Goal: Task Accomplishment & Management: Manage account settings

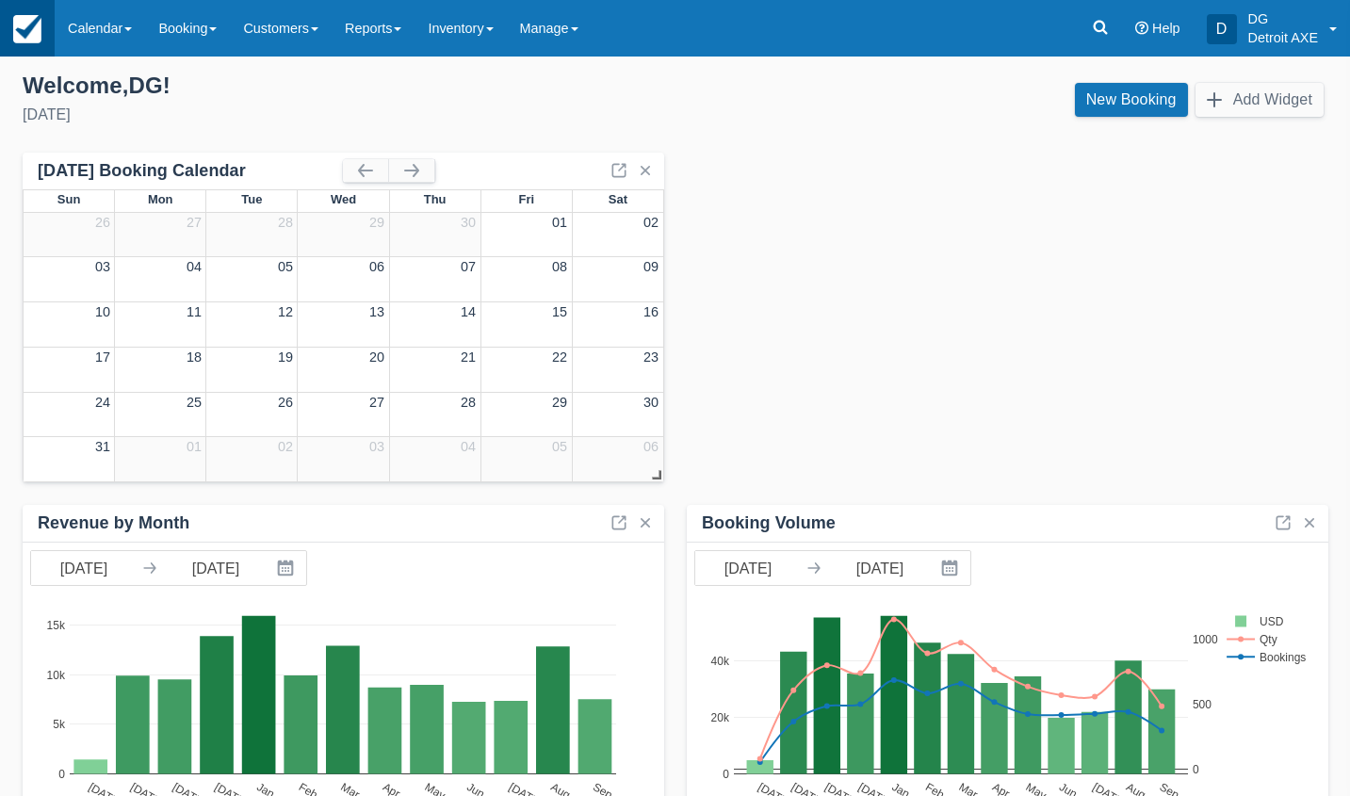
click at [30, 43] on link at bounding box center [27, 28] width 55 height 57
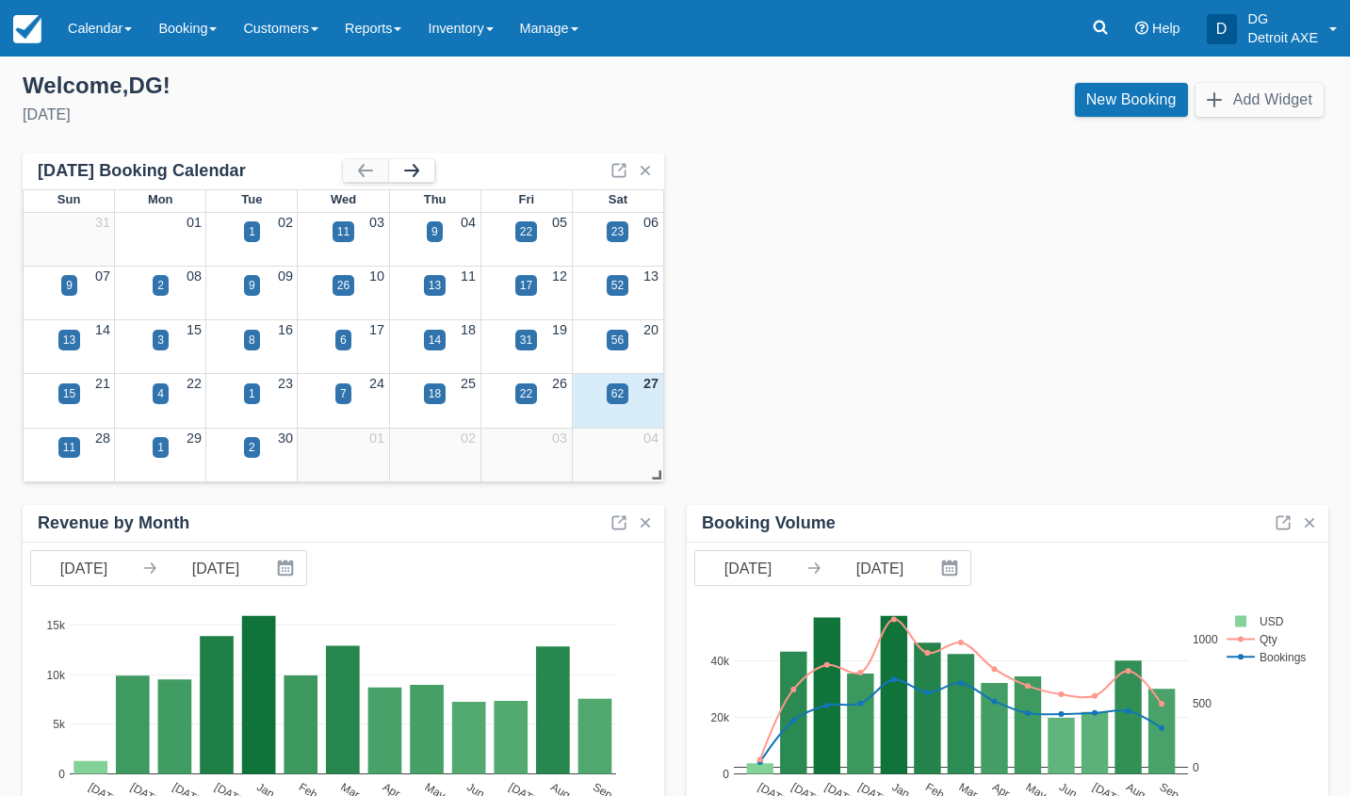
click at [410, 175] on button "button" at bounding box center [411, 170] width 45 height 23
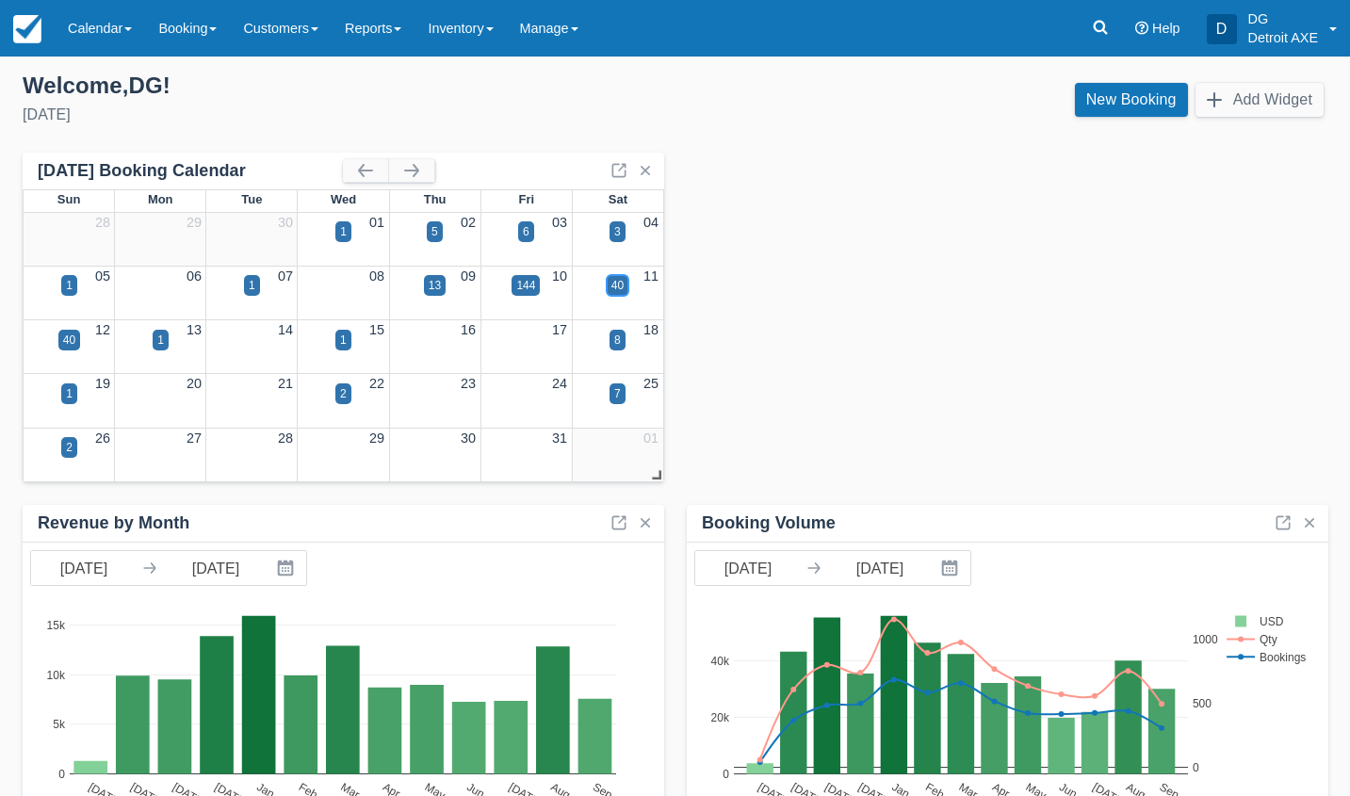
click at [617, 284] on div "40" at bounding box center [617, 285] width 12 height 17
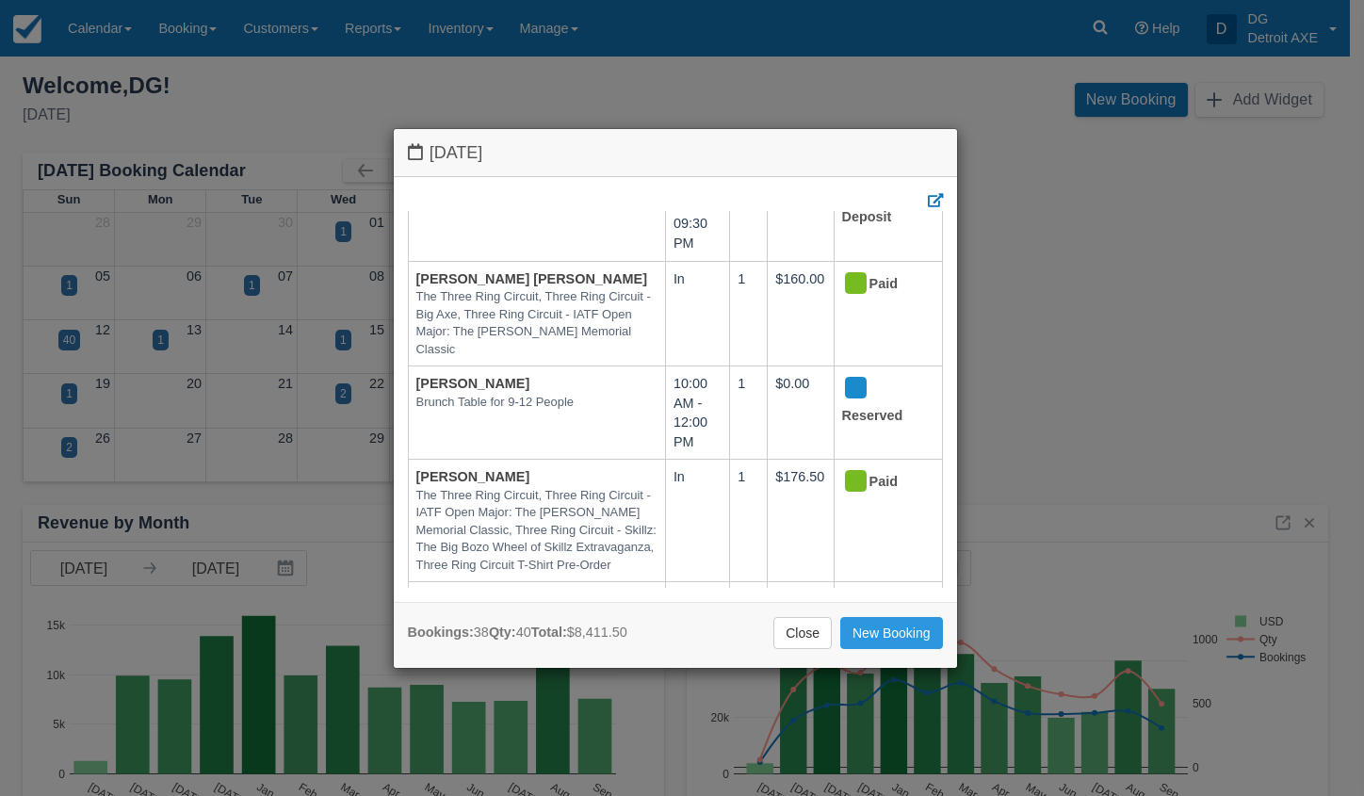
scroll to position [3808, 0]
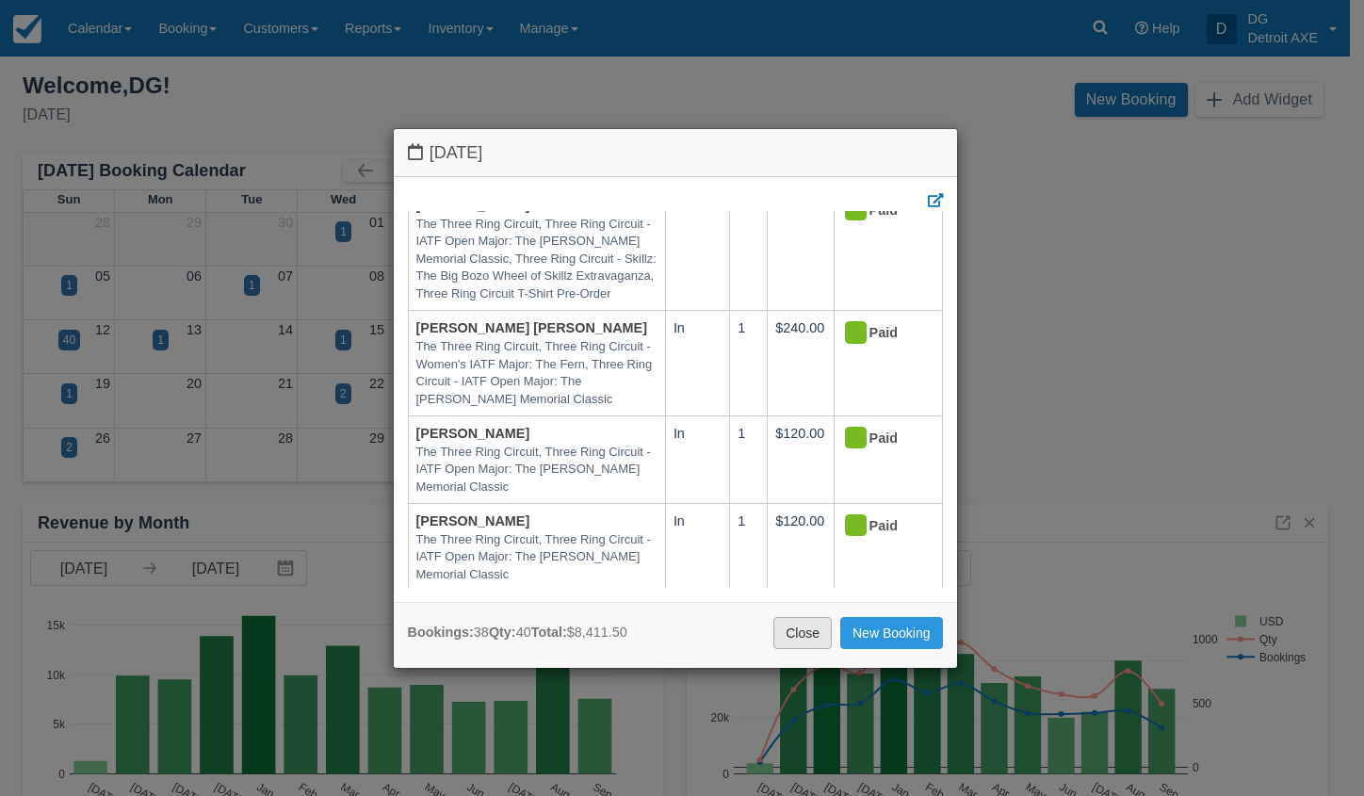
click at [791, 630] on link "Close" at bounding box center [802, 633] width 58 height 32
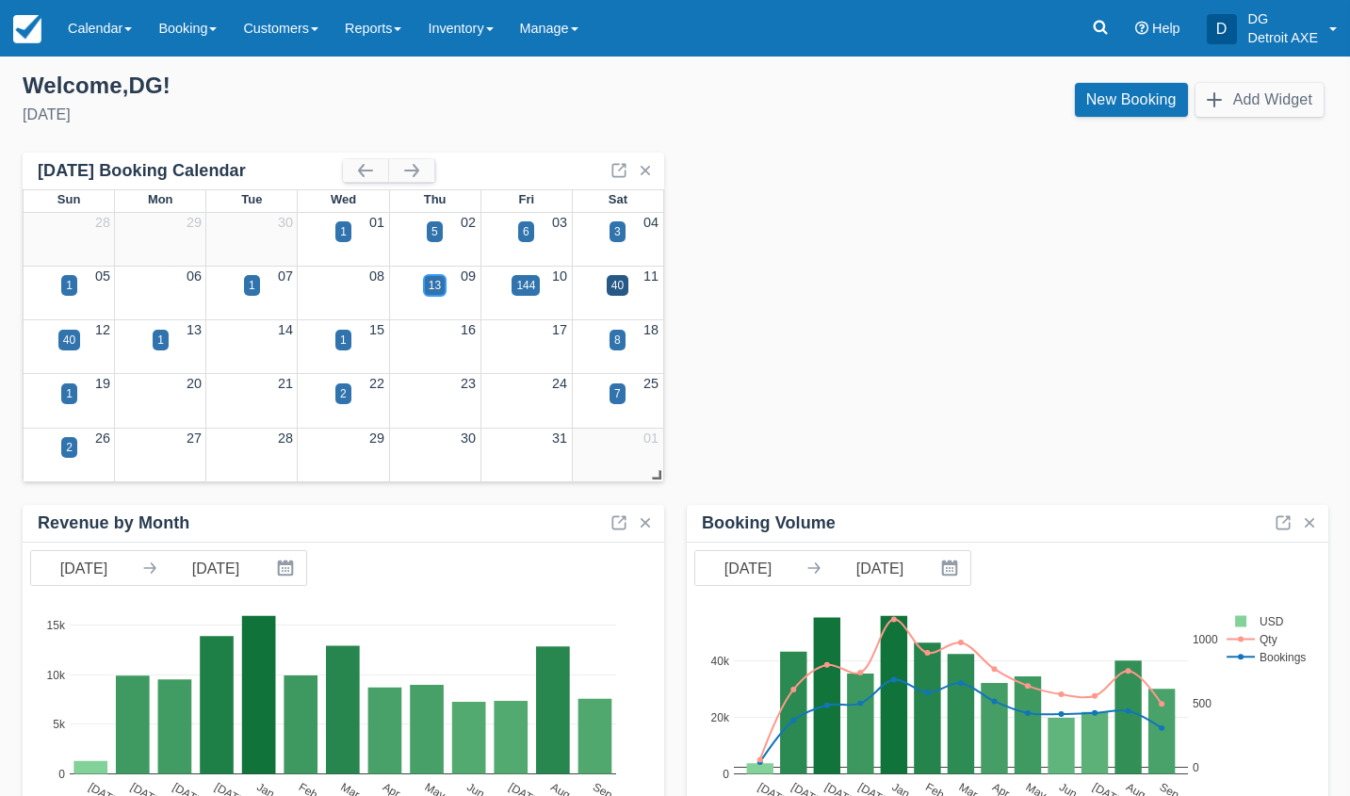
click at [444, 285] on div "13" at bounding box center [435, 285] width 22 height 21
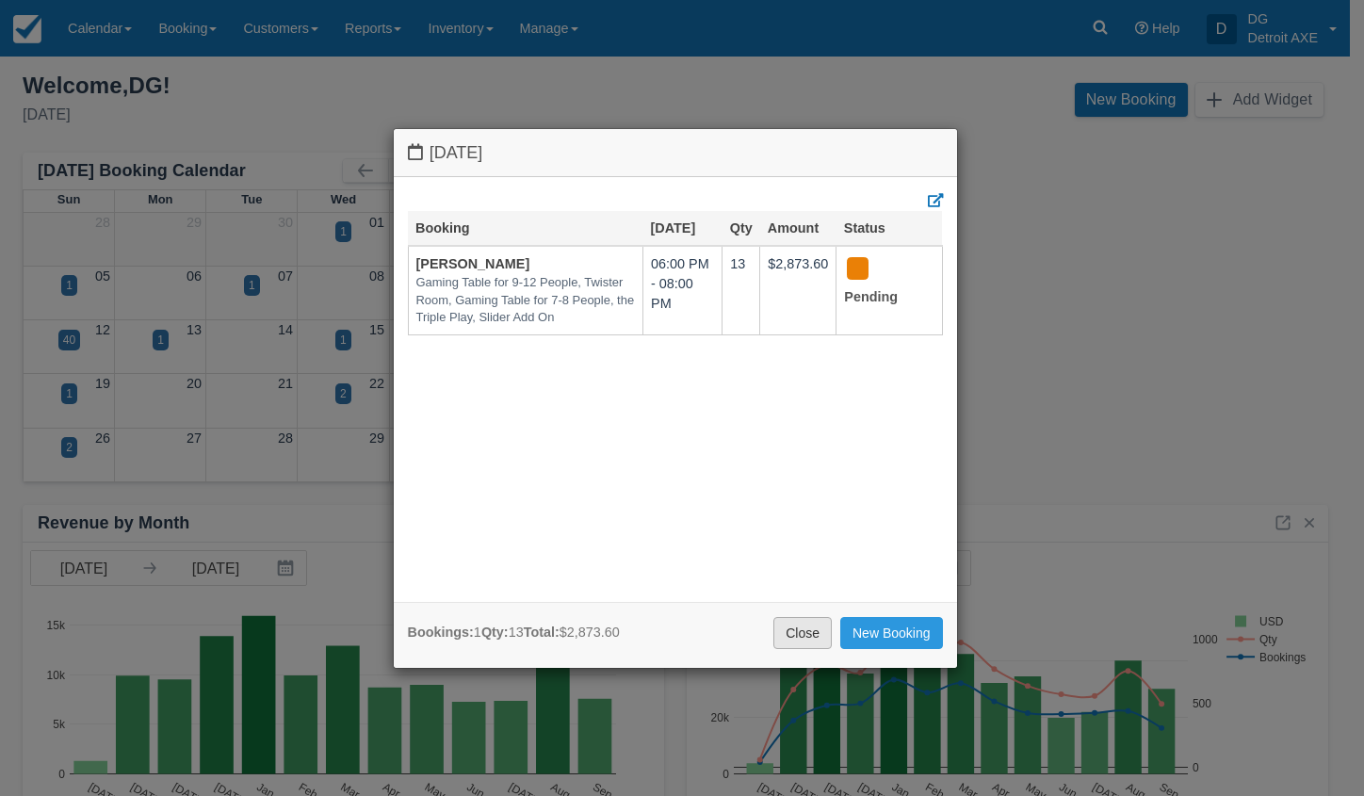
click at [815, 630] on link "Close" at bounding box center [802, 633] width 58 height 32
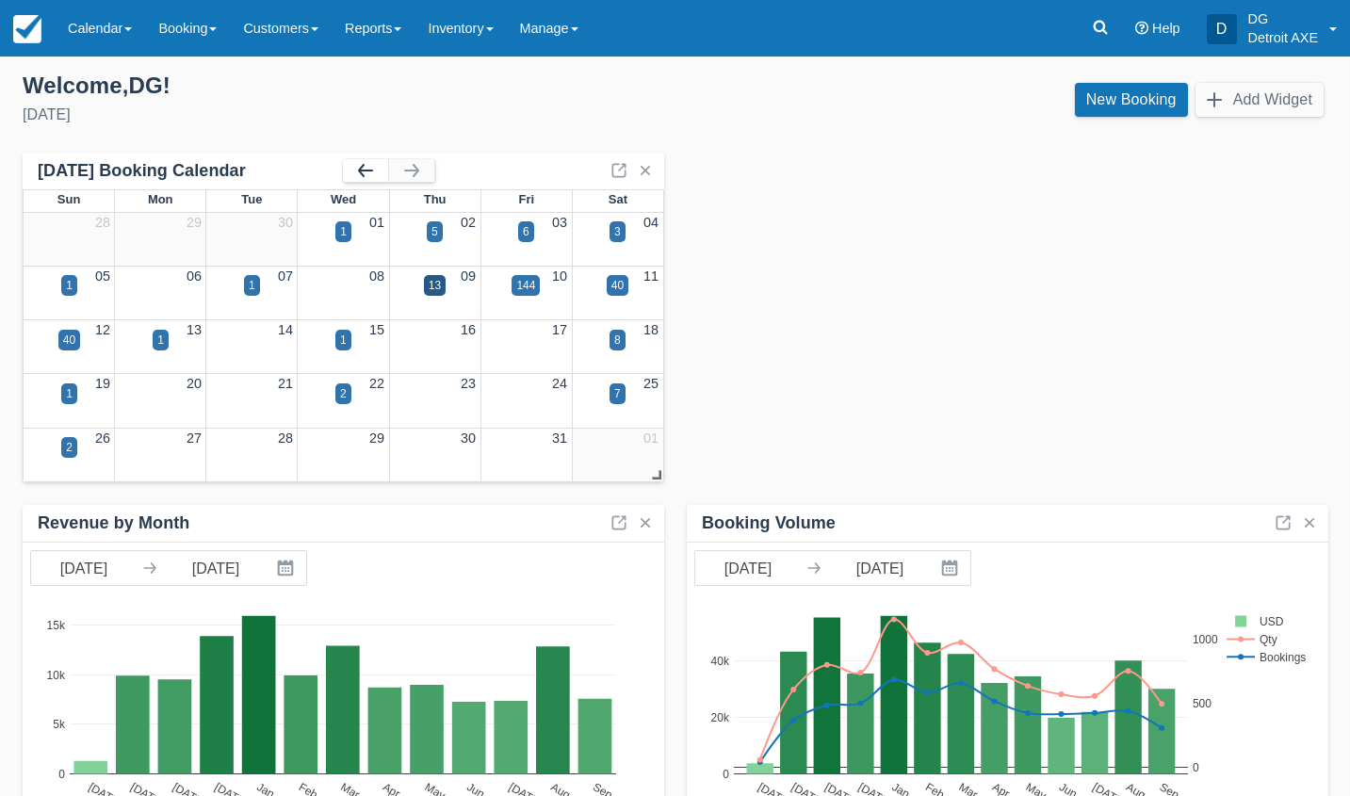
click at [358, 176] on button "button" at bounding box center [365, 170] width 45 height 23
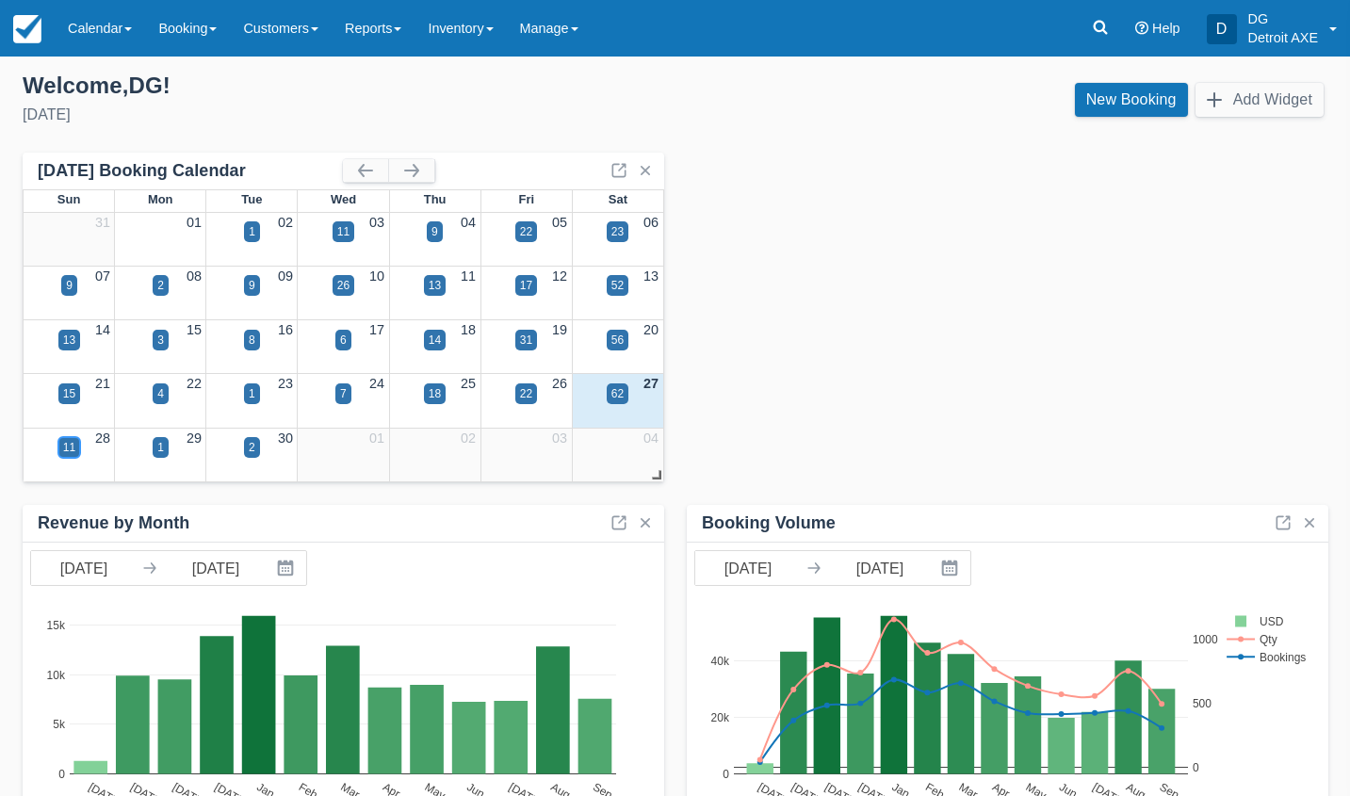
click at [60, 446] on div "11" at bounding box center [69, 447] width 22 height 21
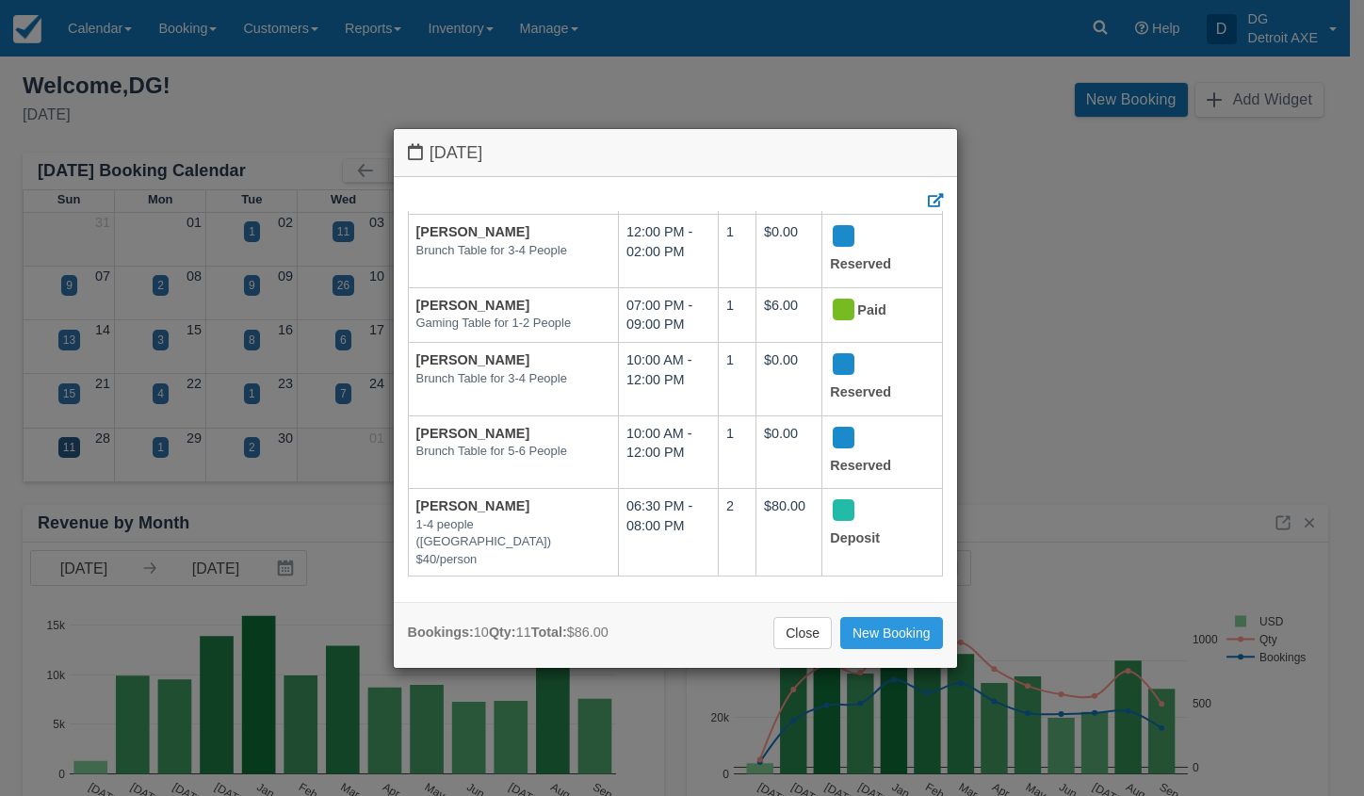
scroll to position [403, 0]
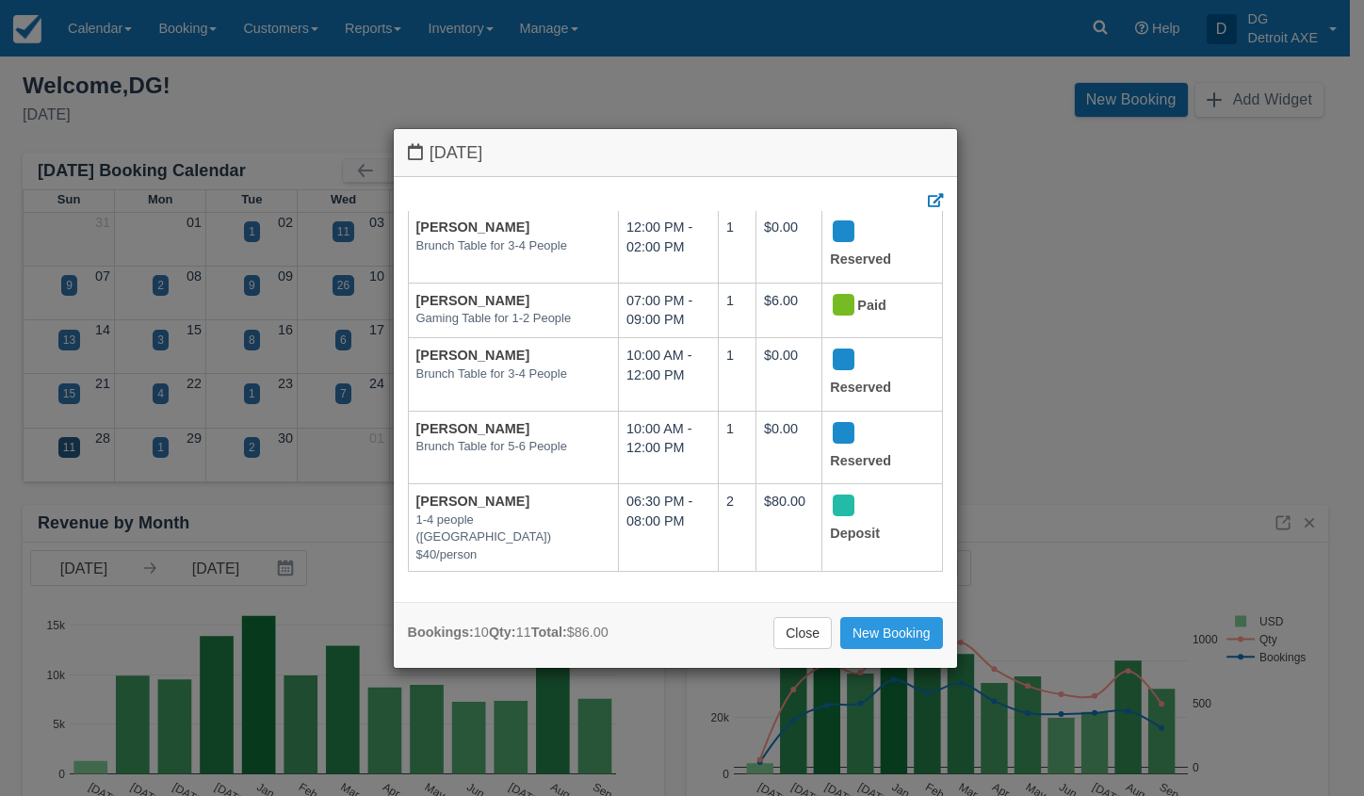
click at [802, 621] on link "Close" at bounding box center [802, 633] width 58 height 32
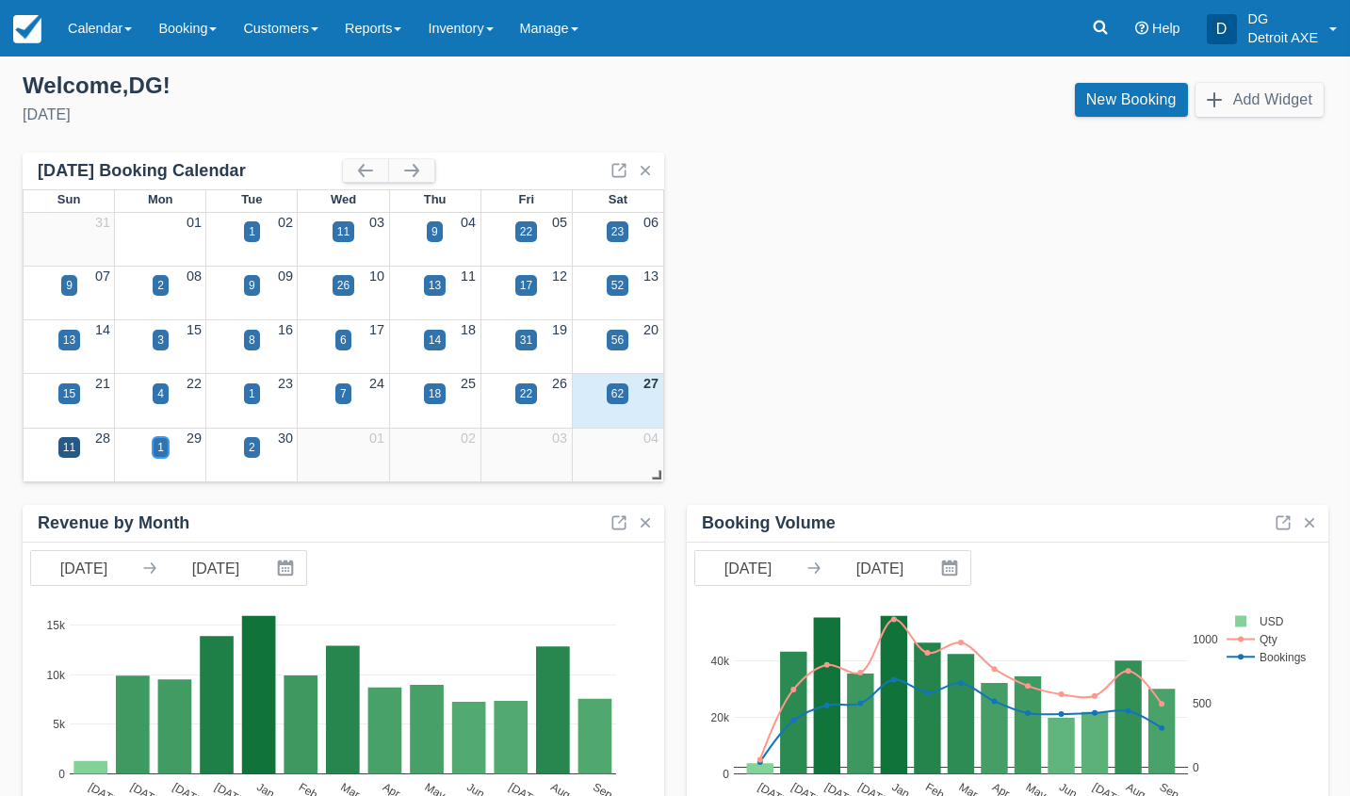
click at [162, 452] on div "1" at bounding box center [160, 447] width 7 height 17
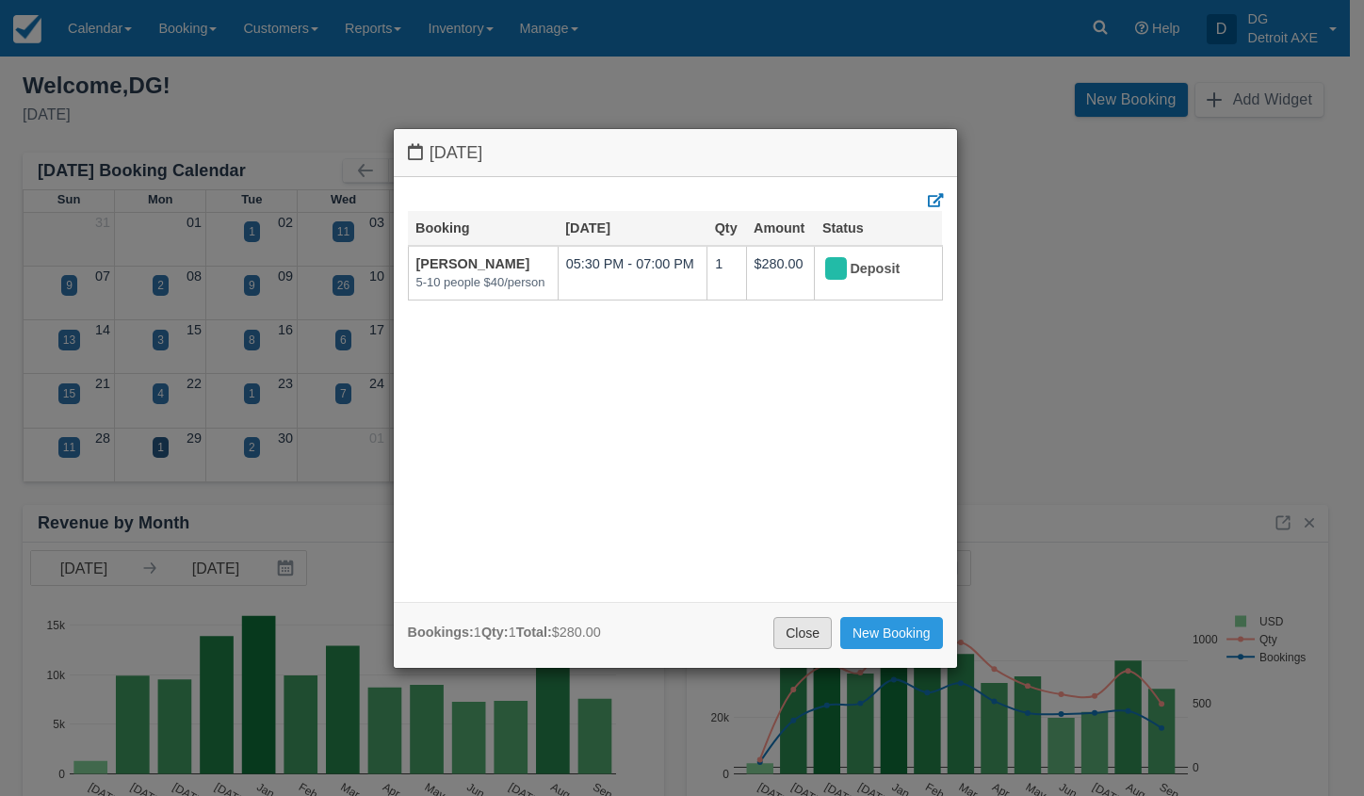
click at [797, 625] on link "Close" at bounding box center [802, 633] width 58 height 32
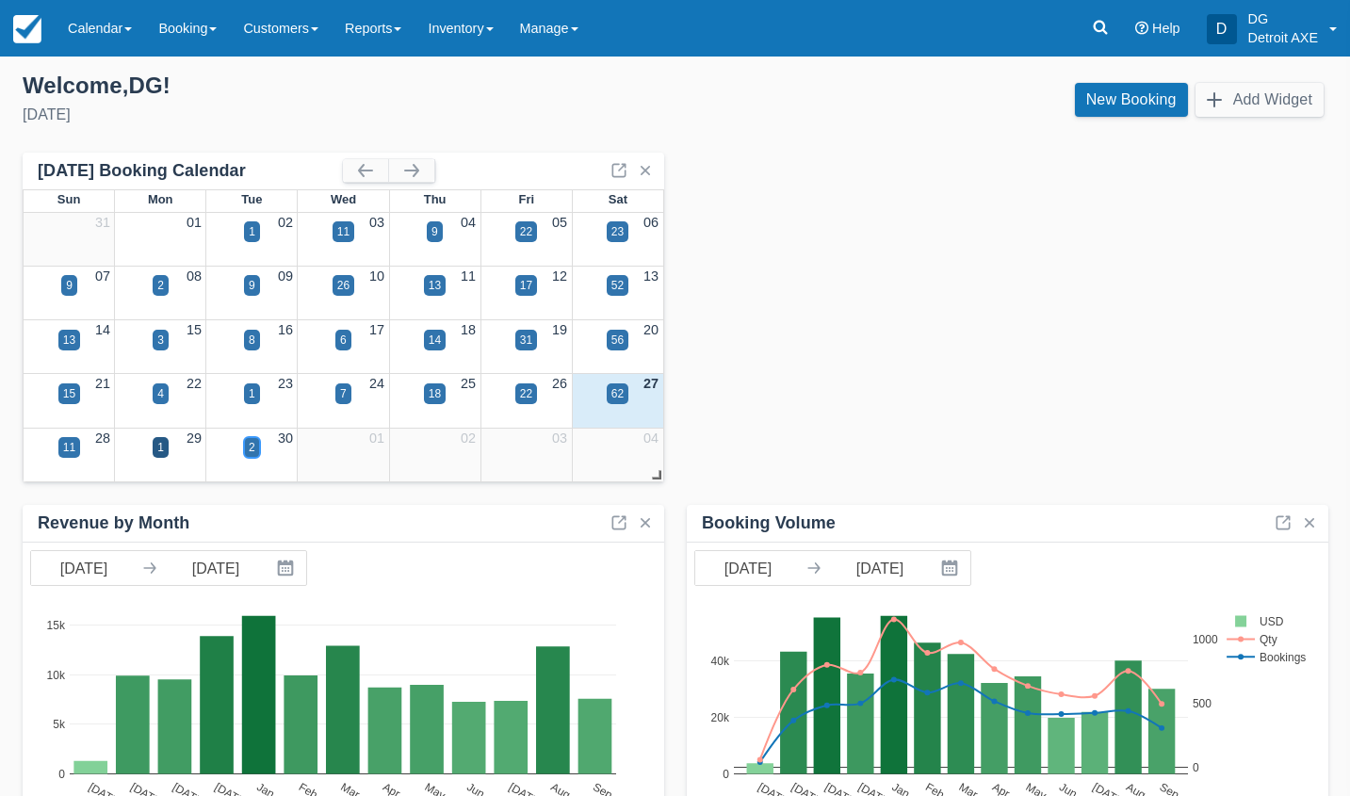
click at [246, 446] on div "2" at bounding box center [252, 447] width 16 height 21
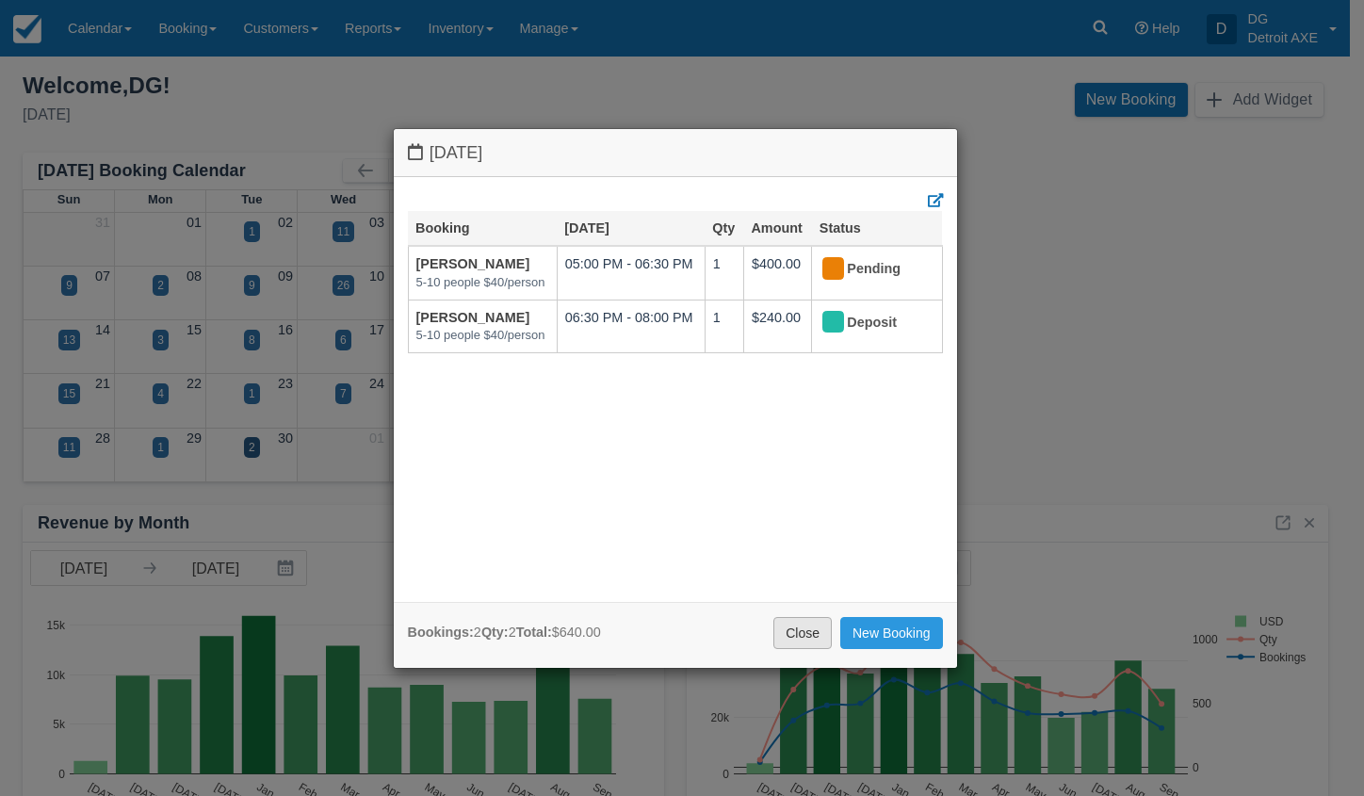
click at [815, 626] on link "Close" at bounding box center [802, 633] width 58 height 32
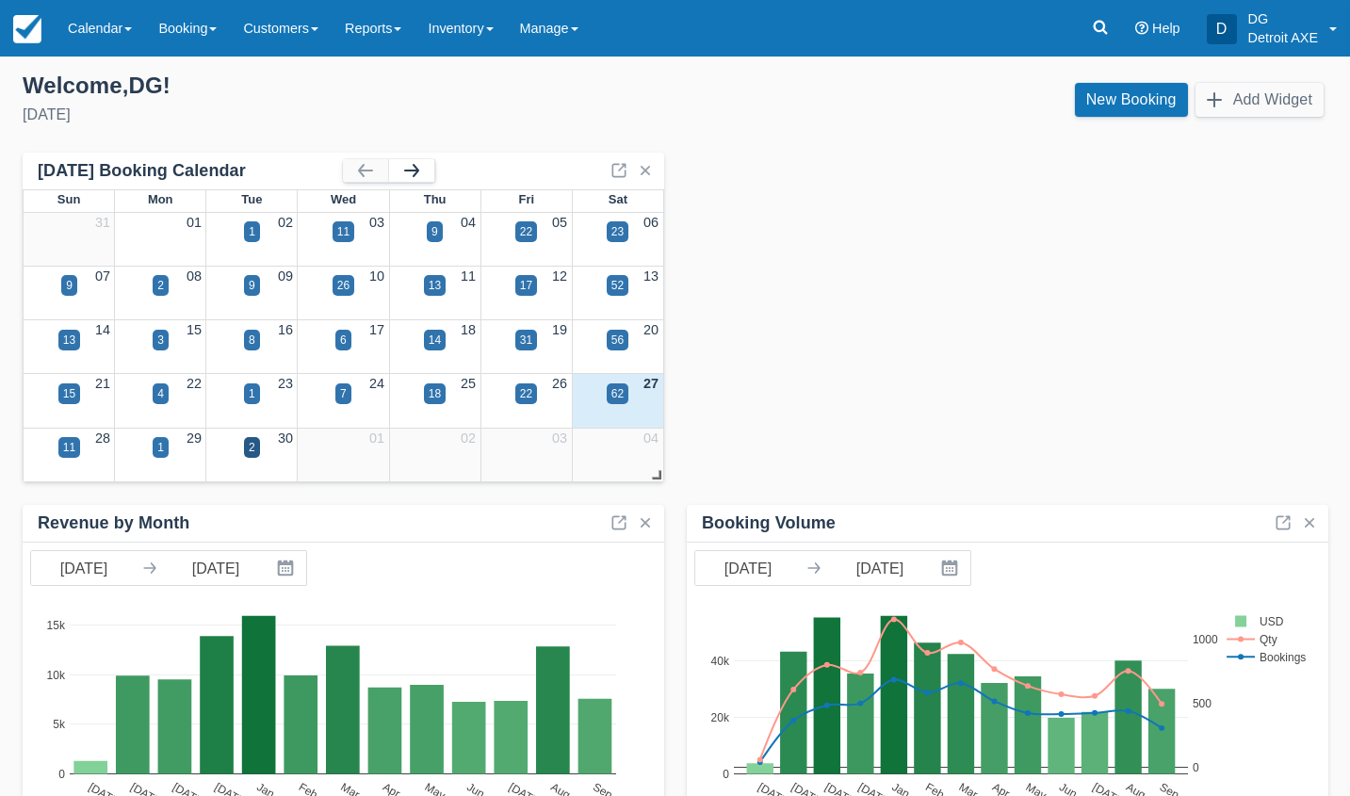
click at [406, 170] on button "button" at bounding box center [411, 170] width 45 height 23
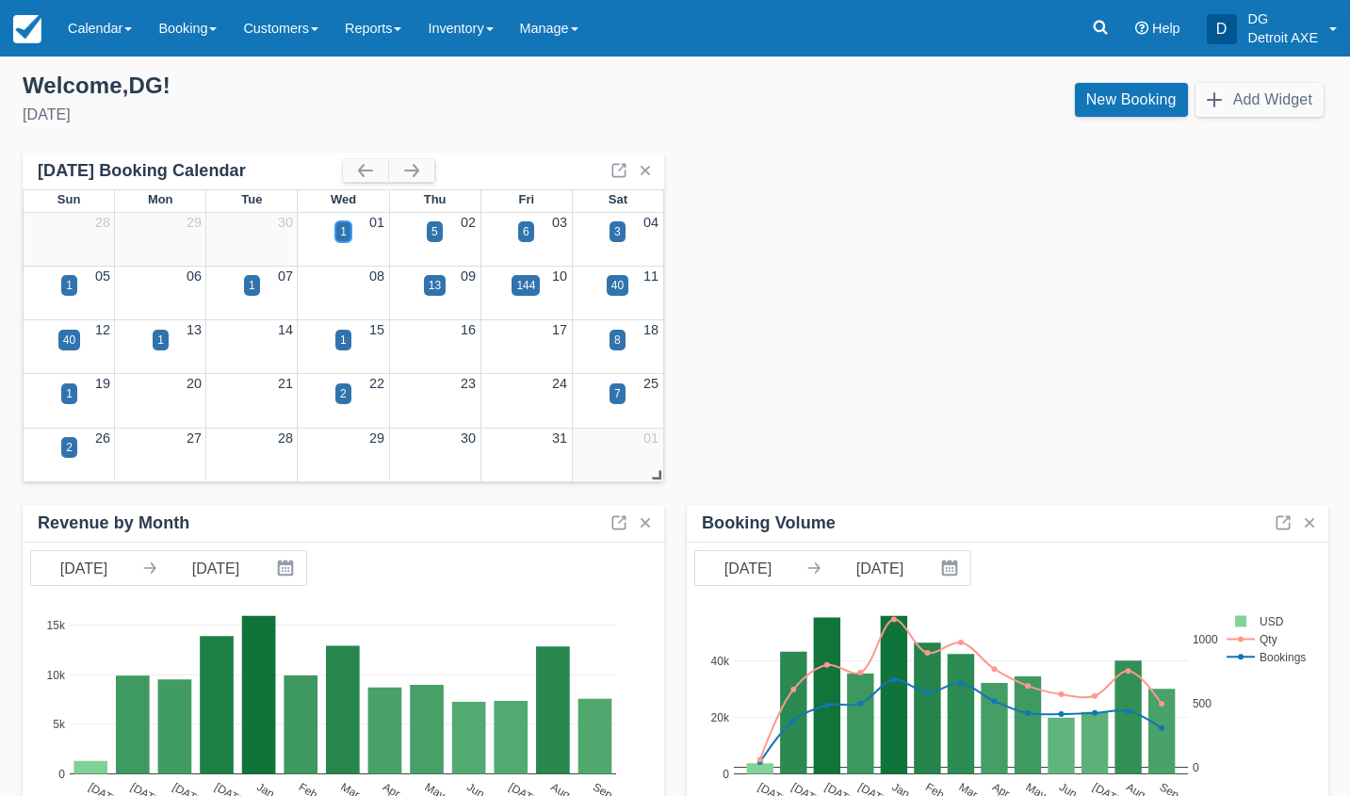
click at [349, 229] on div "1" at bounding box center [343, 231] width 16 height 21
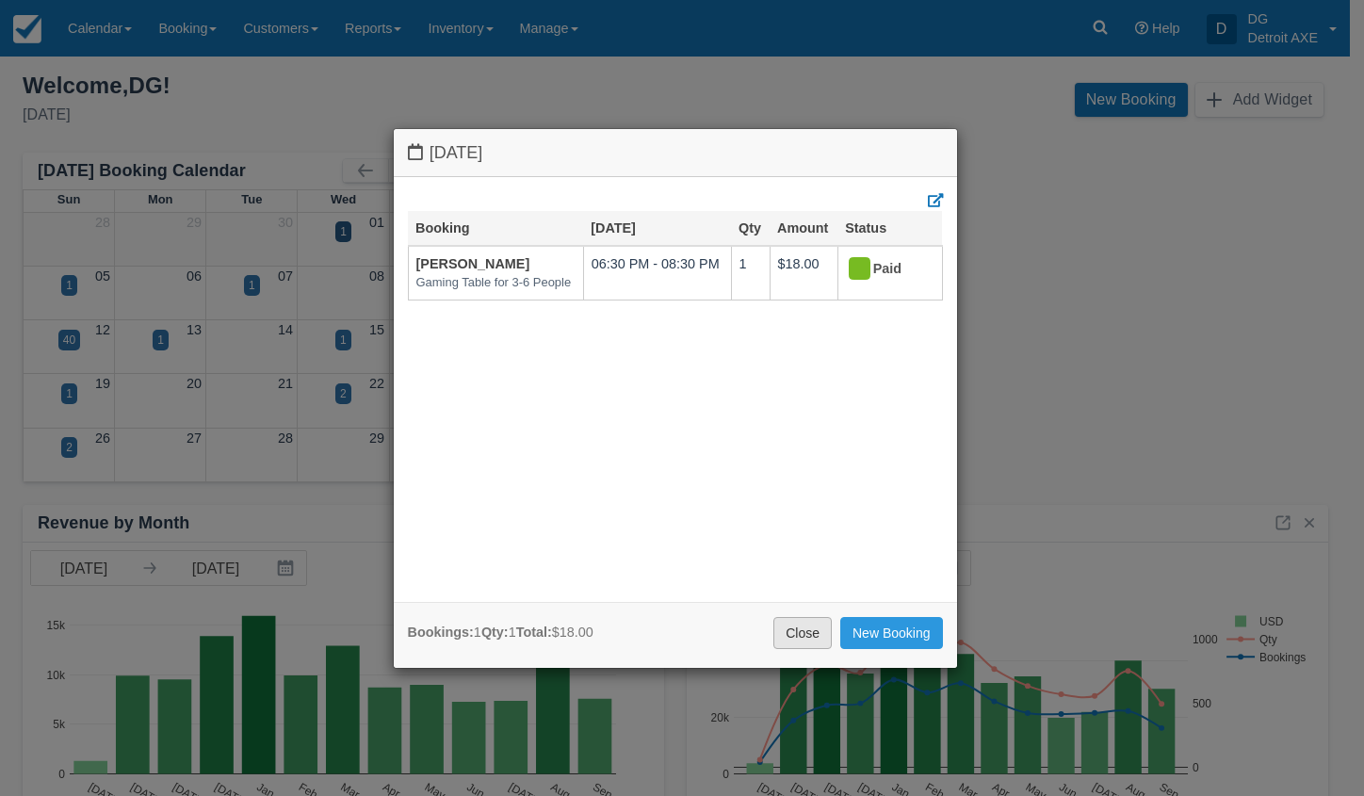
click at [795, 638] on link "Close" at bounding box center [802, 633] width 58 height 32
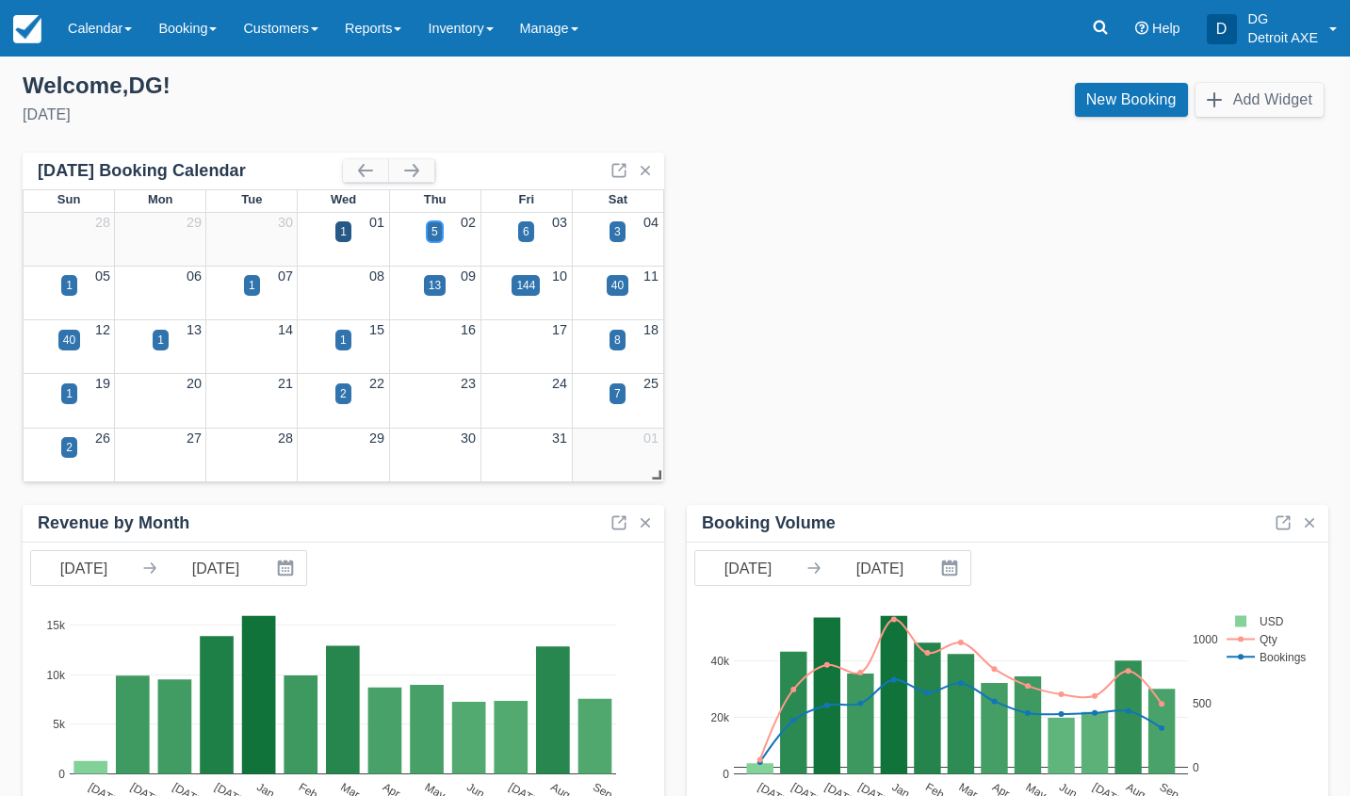
click at [434, 229] on div "5" at bounding box center [434, 231] width 7 height 17
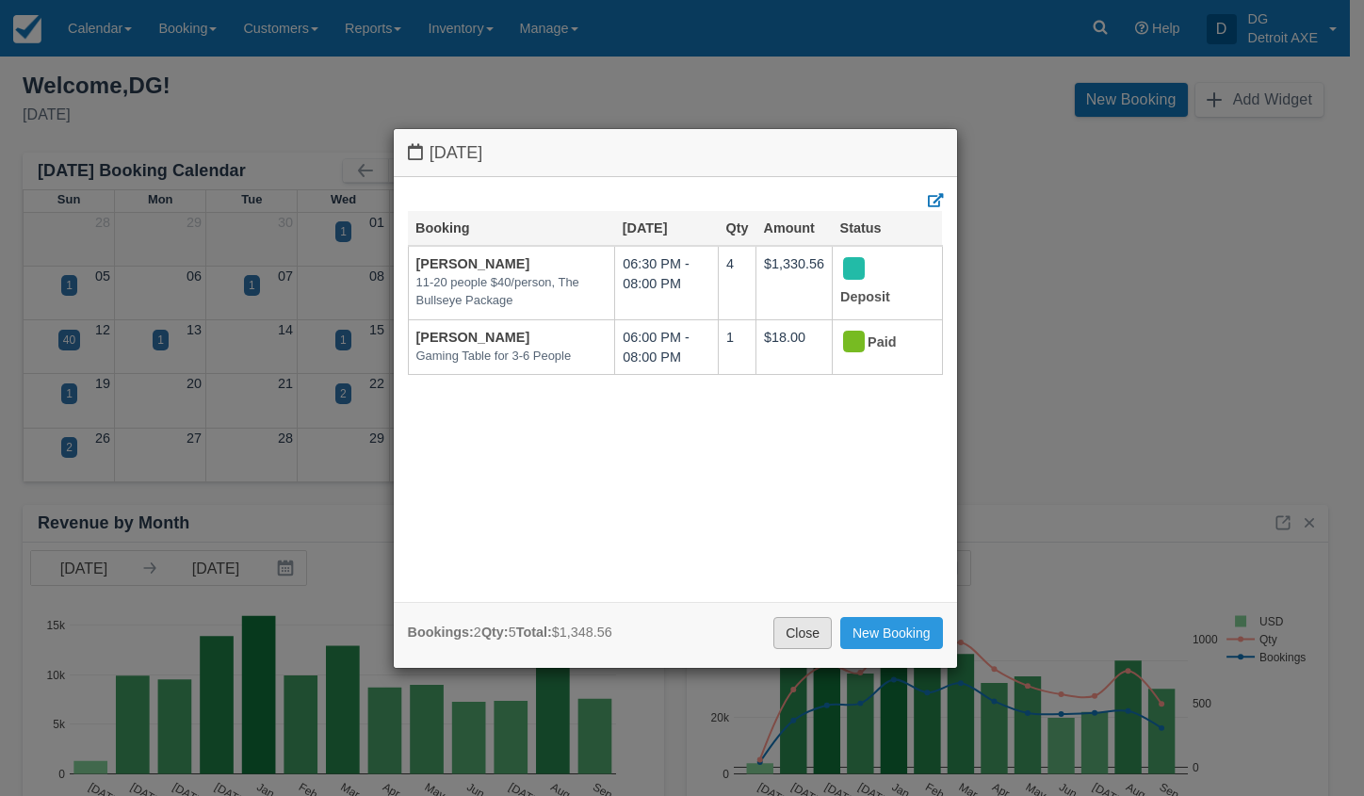
click at [794, 626] on link "Close" at bounding box center [802, 633] width 58 height 32
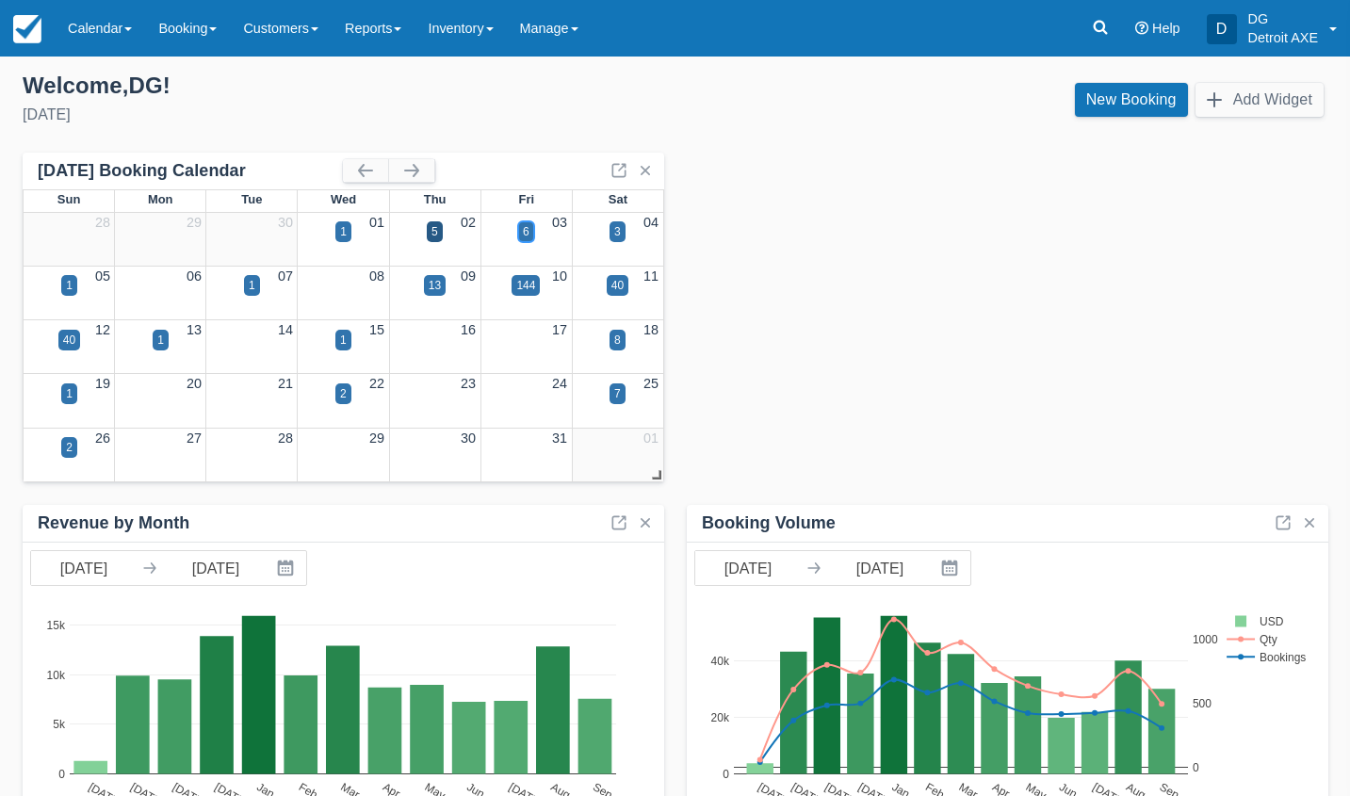
click at [528, 232] on div "6" at bounding box center [526, 231] width 7 height 17
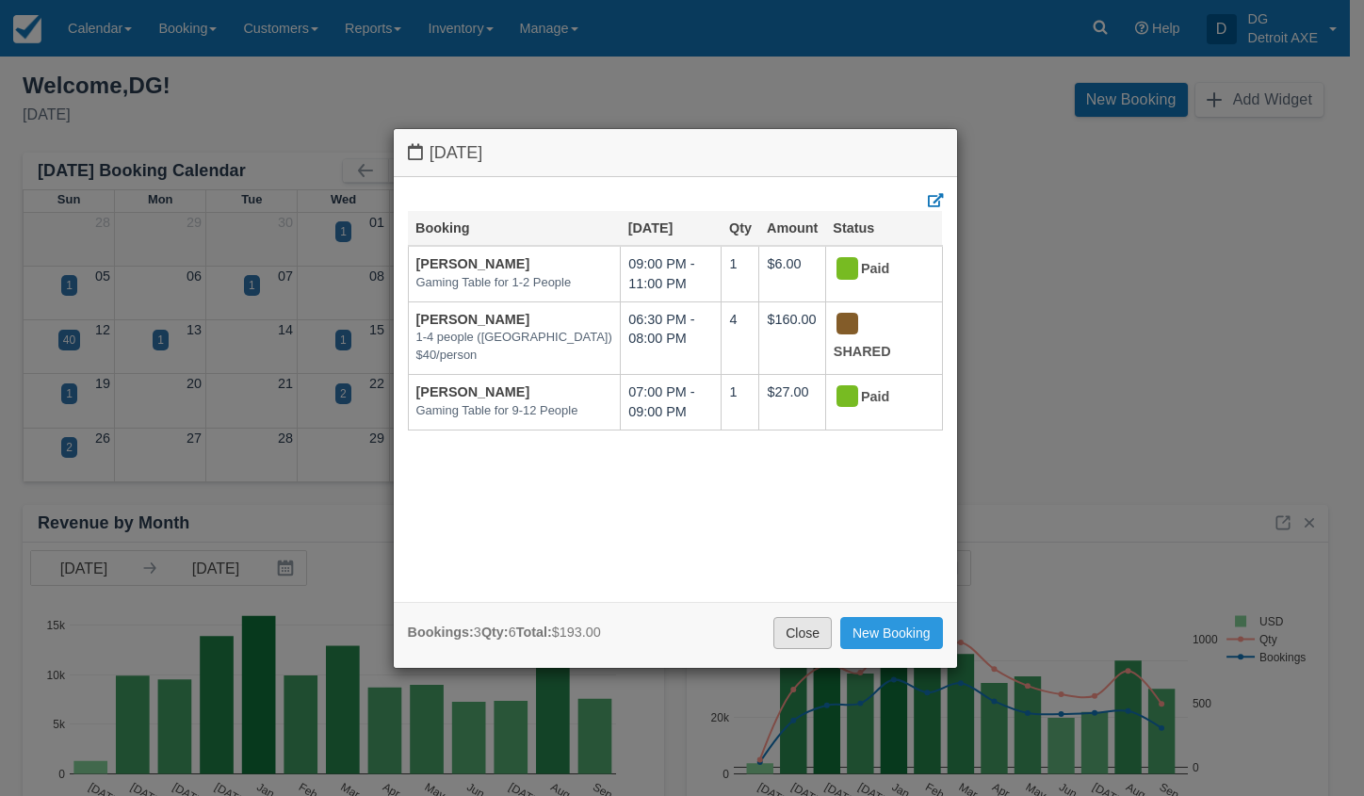
click at [812, 635] on link "Close" at bounding box center [802, 633] width 58 height 32
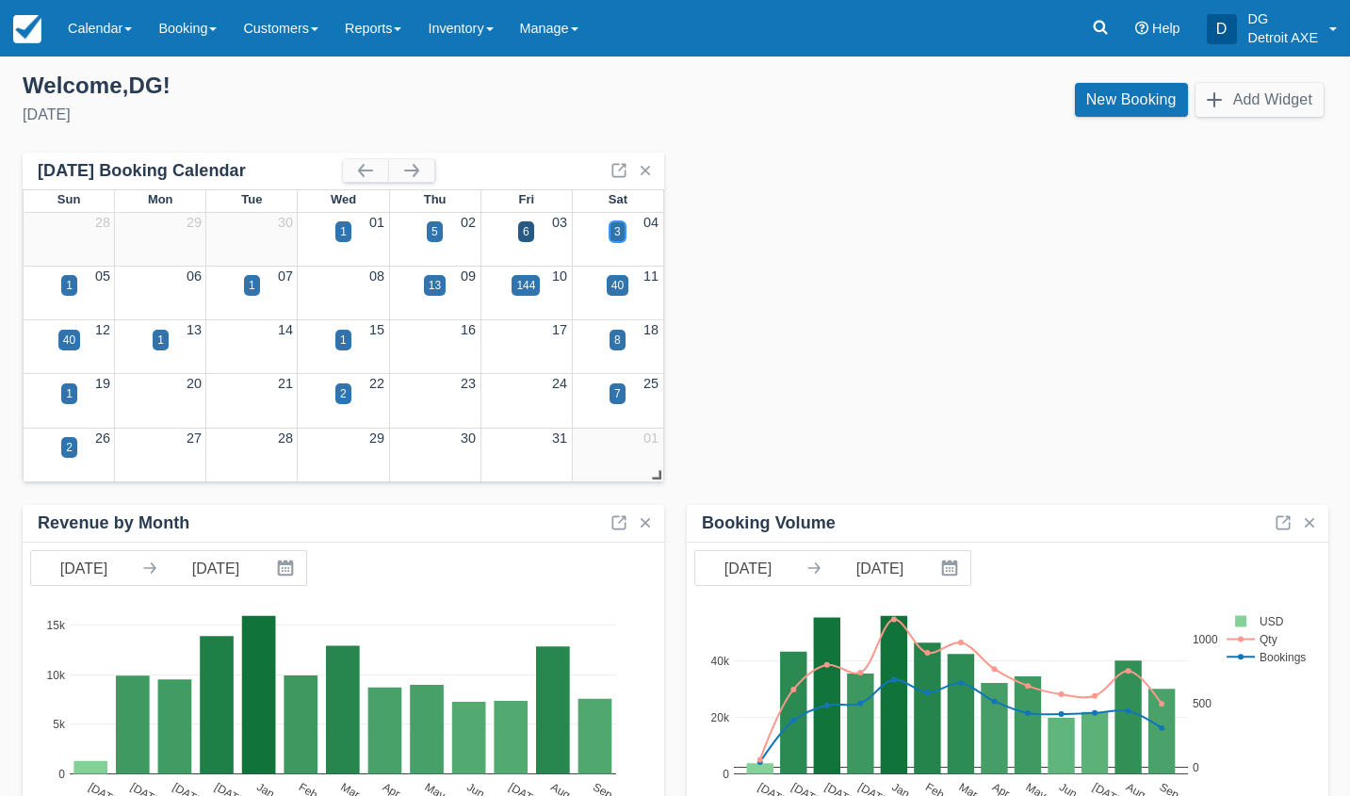
click at [622, 231] on div "3" at bounding box center [617, 231] width 16 height 21
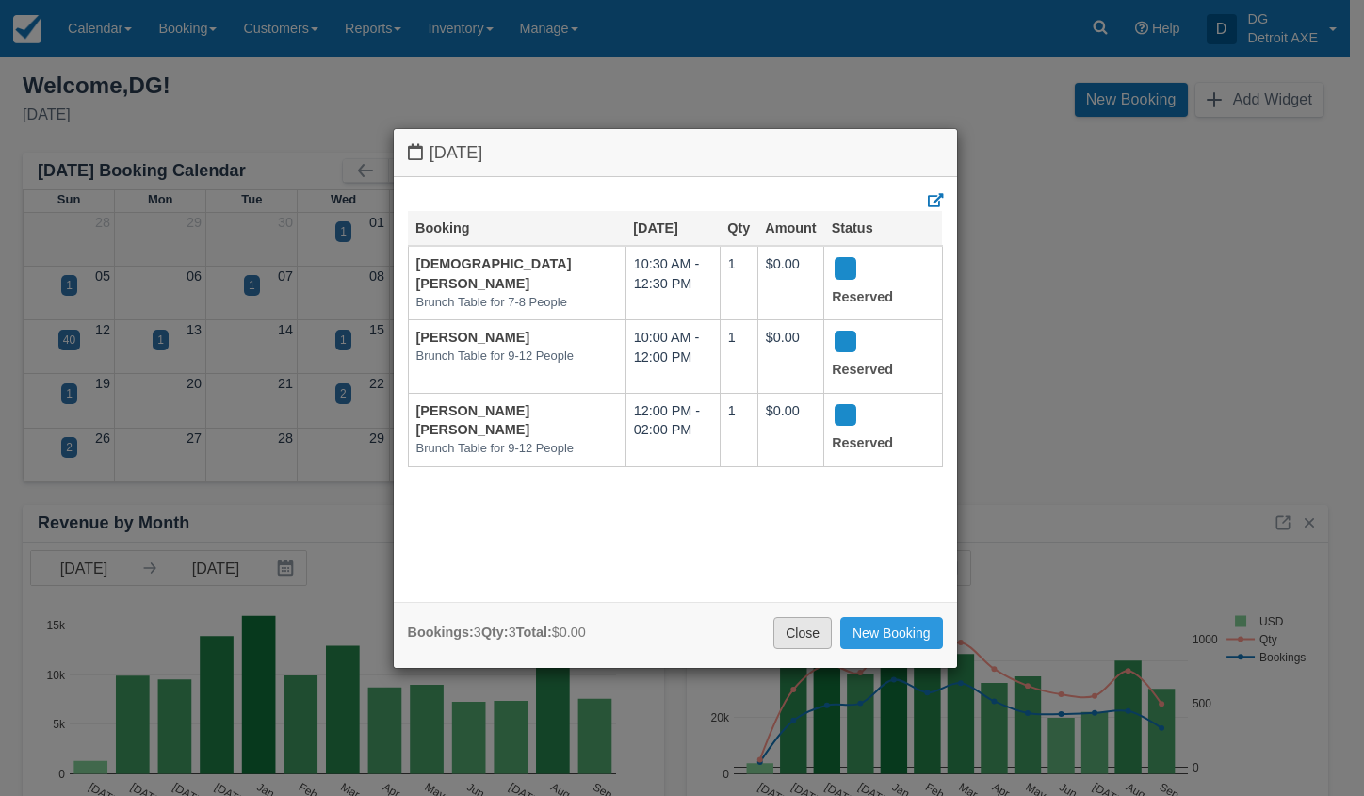
click at [806, 634] on link "Close" at bounding box center [802, 633] width 58 height 32
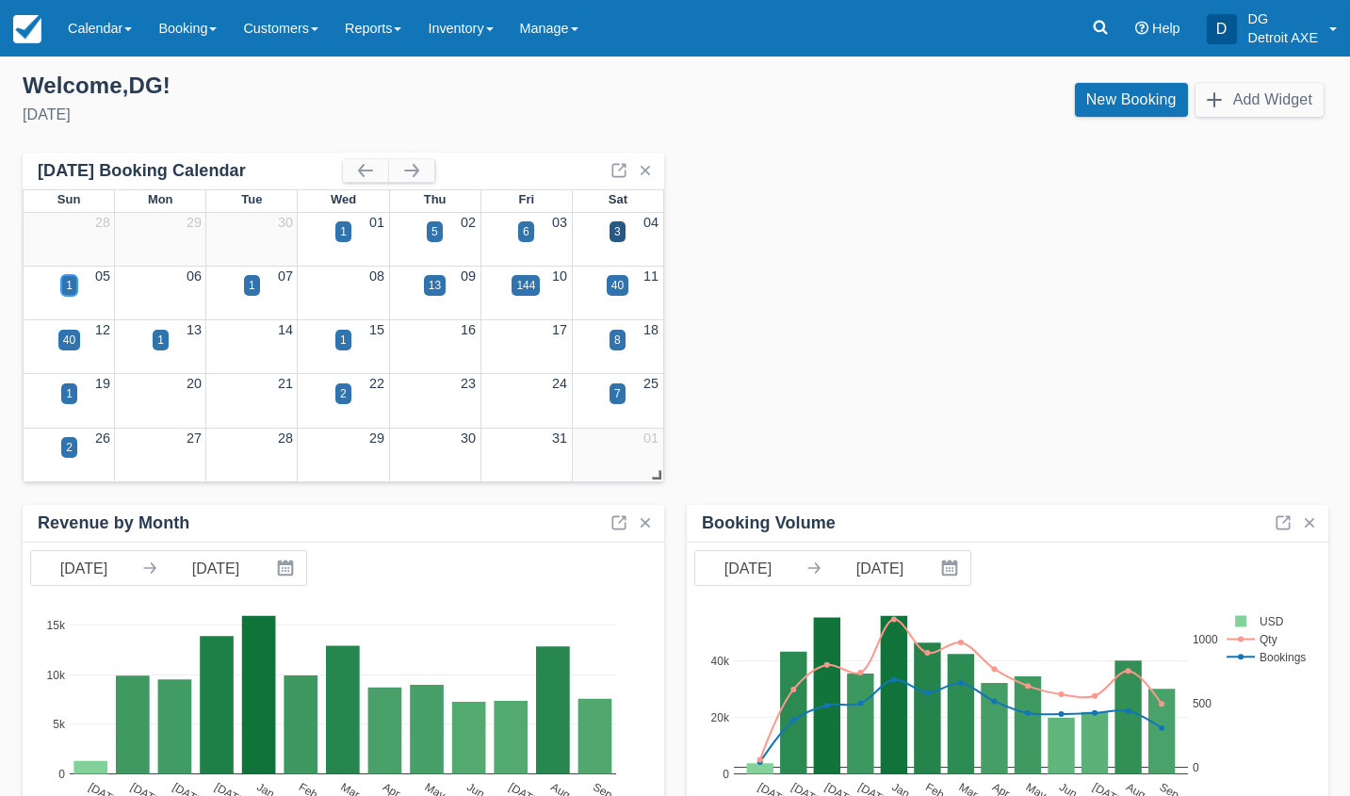
click at [65, 293] on div "1" at bounding box center [69, 285] width 16 height 21
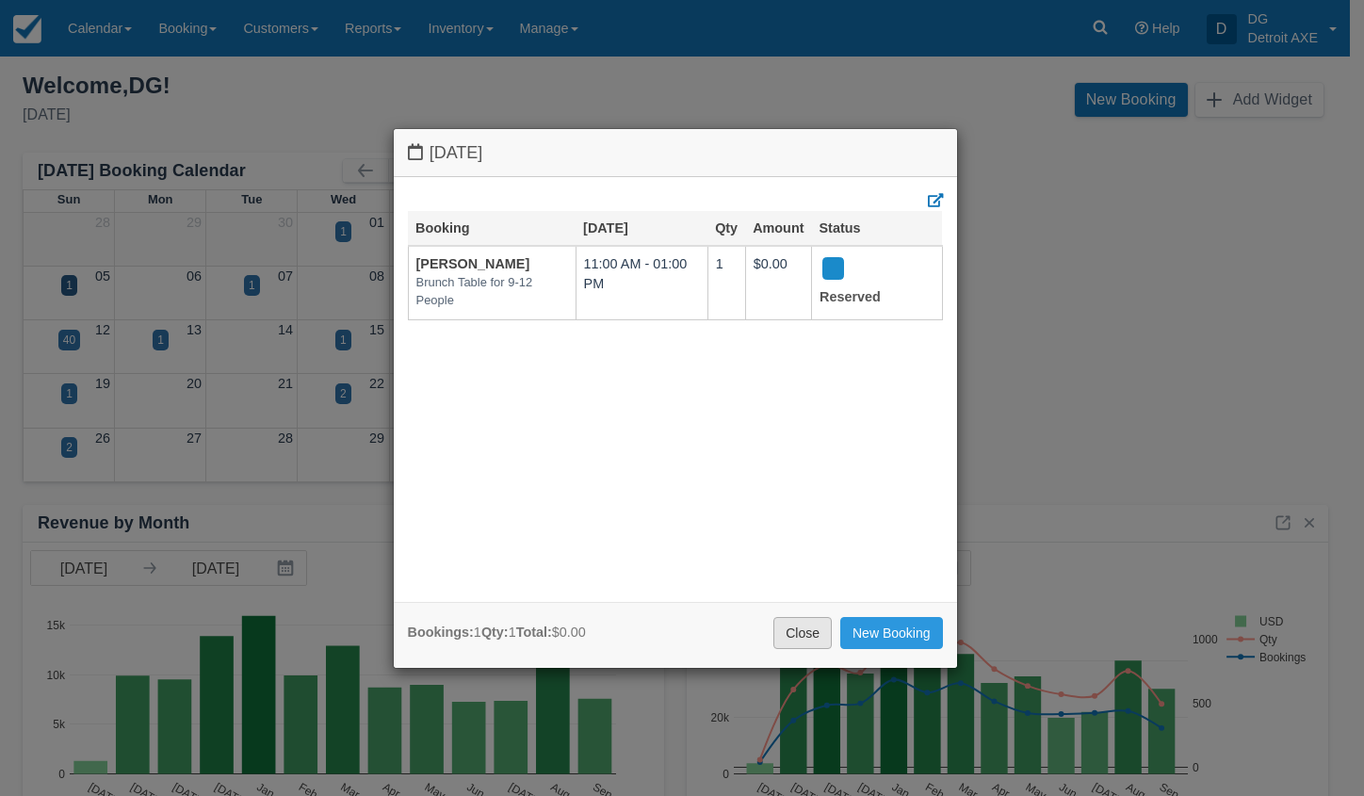
click at [796, 635] on link "Close" at bounding box center [802, 633] width 58 height 32
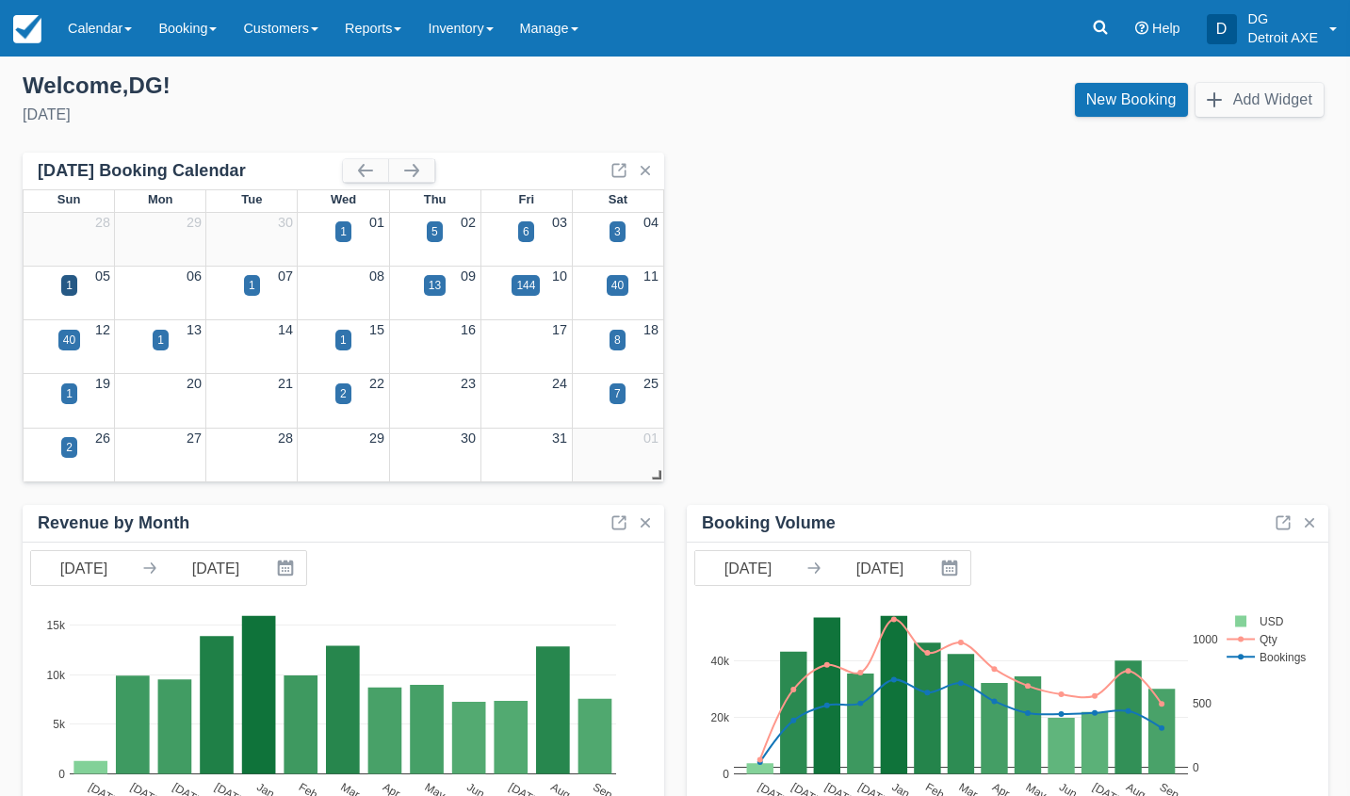
click at [245, 275] on div "07" at bounding box center [251, 277] width 91 height 21
click at [251, 284] on div "1" at bounding box center [252, 285] width 7 height 17
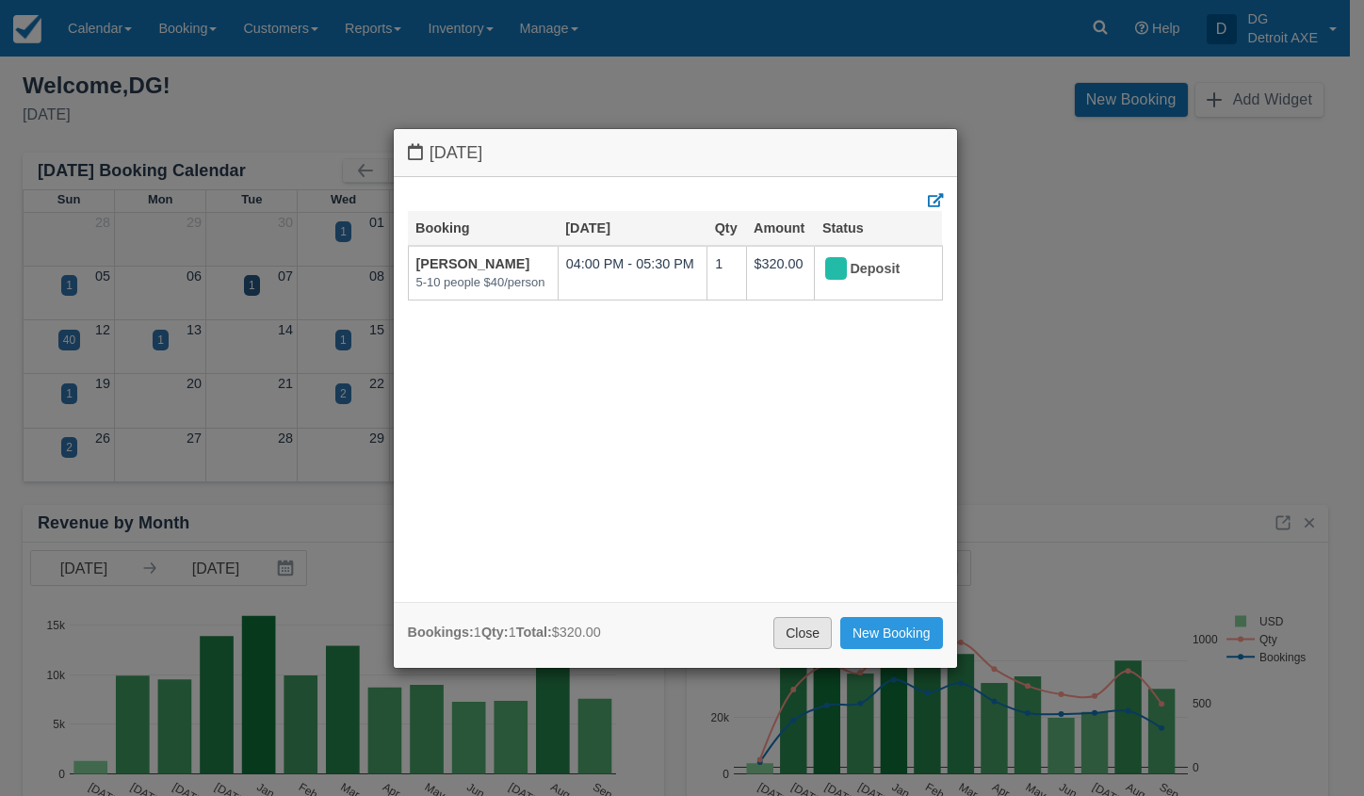
click at [817, 633] on link "Close" at bounding box center [802, 633] width 58 height 32
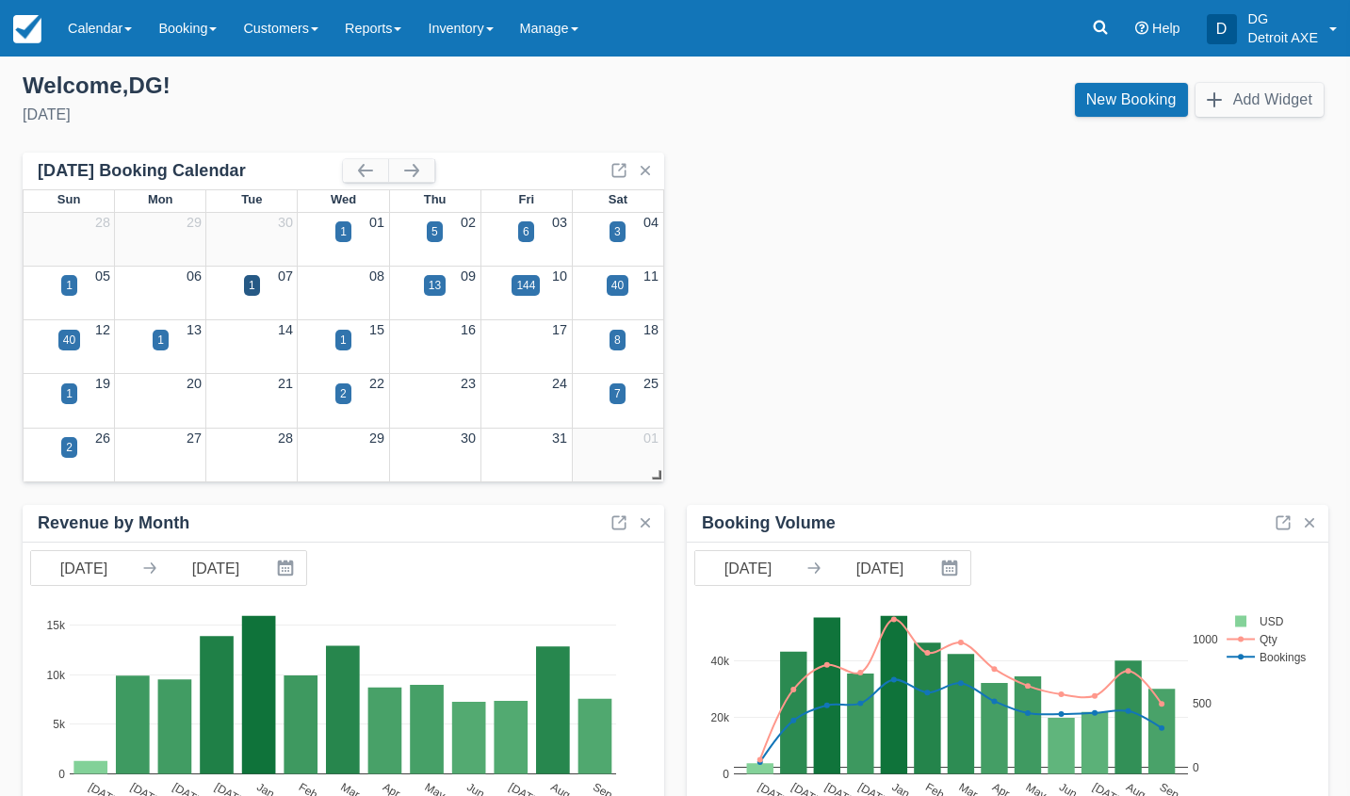
click at [432, 272] on div "09" at bounding box center [434, 277] width 91 height 21
click at [442, 293] on div "13" at bounding box center [435, 285] width 22 height 21
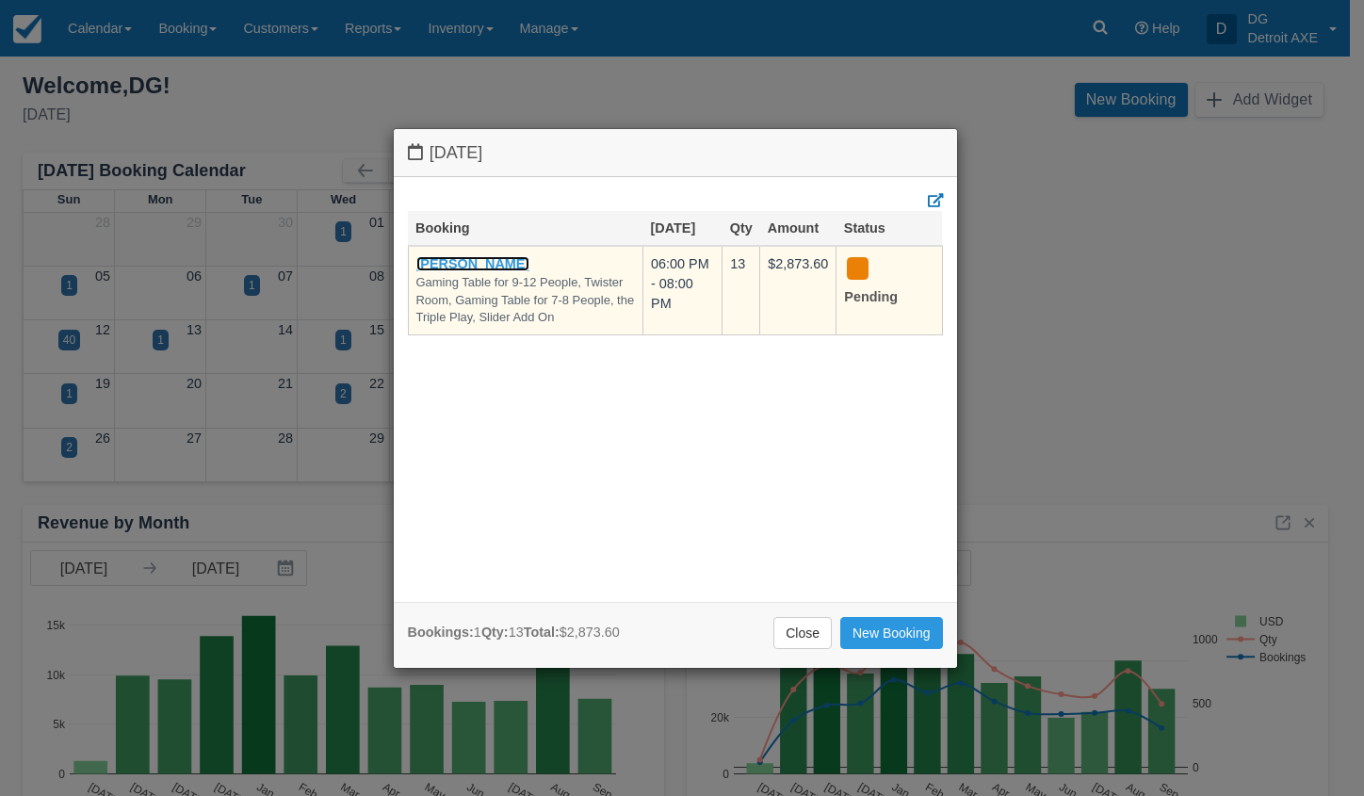
click at [483, 257] on link "Nicole Romeo" at bounding box center [473, 263] width 114 height 15
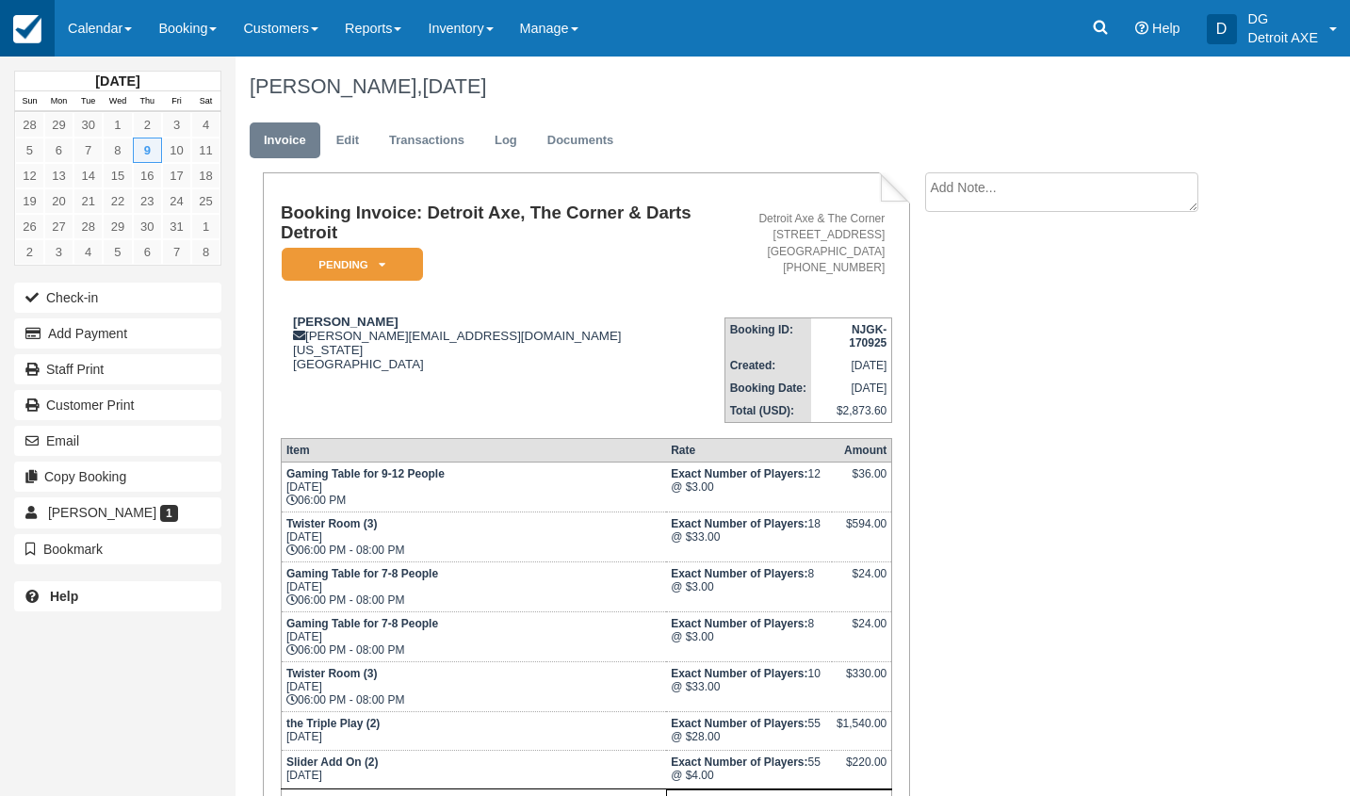
click at [32, 30] on img at bounding box center [27, 29] width 28 height 28
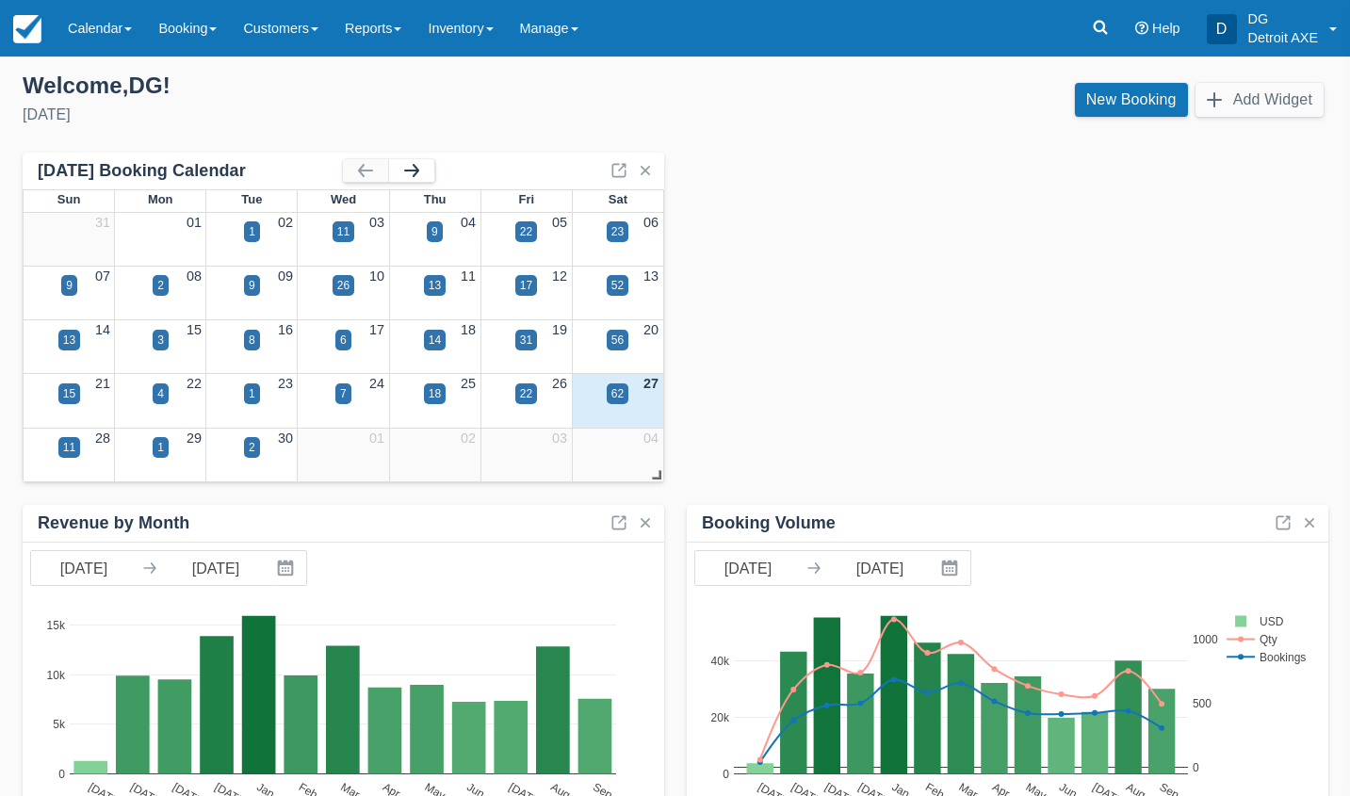
click at [426, 171] on button "button" at bounding box center [411, 170] width 45 height 23
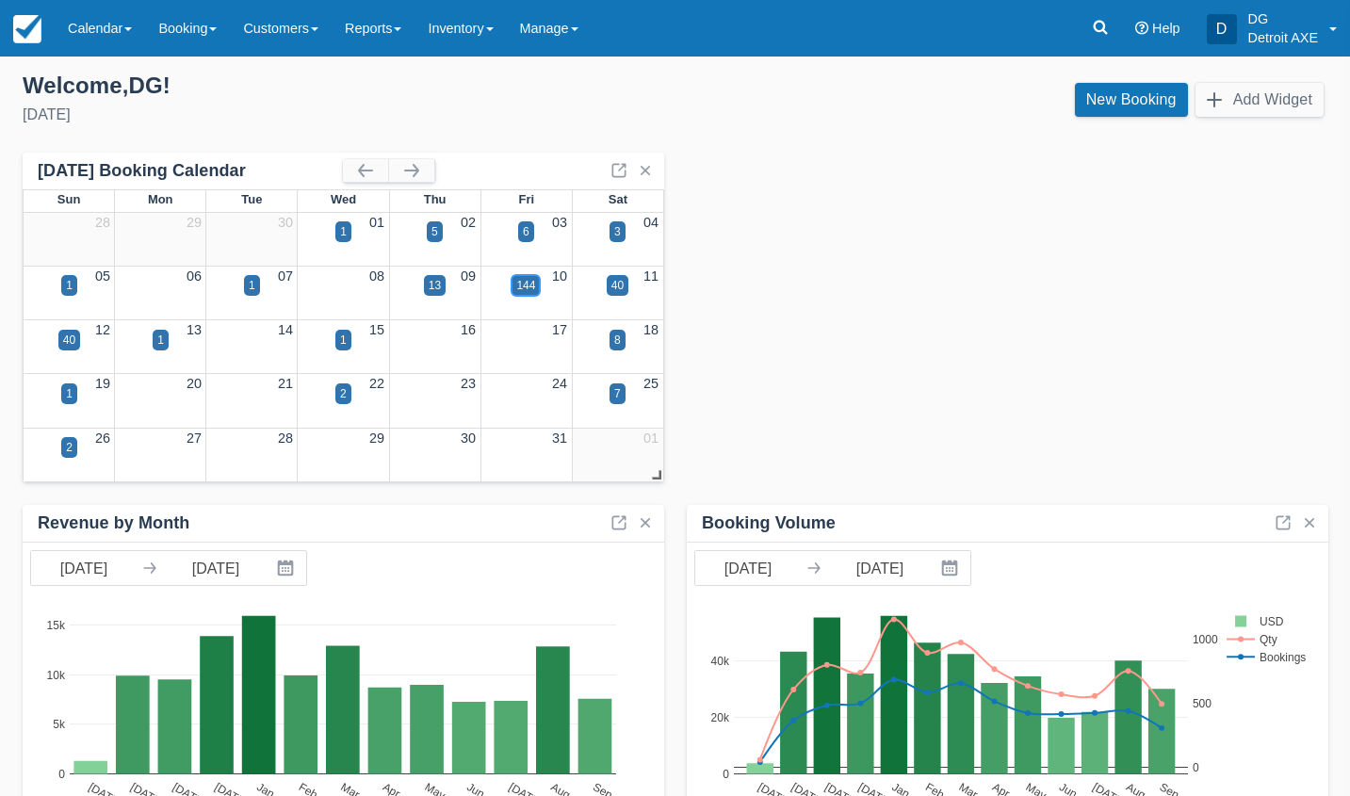
click at [523, 285] on div "144" at bounding box center [525, 285] width 19 height 17
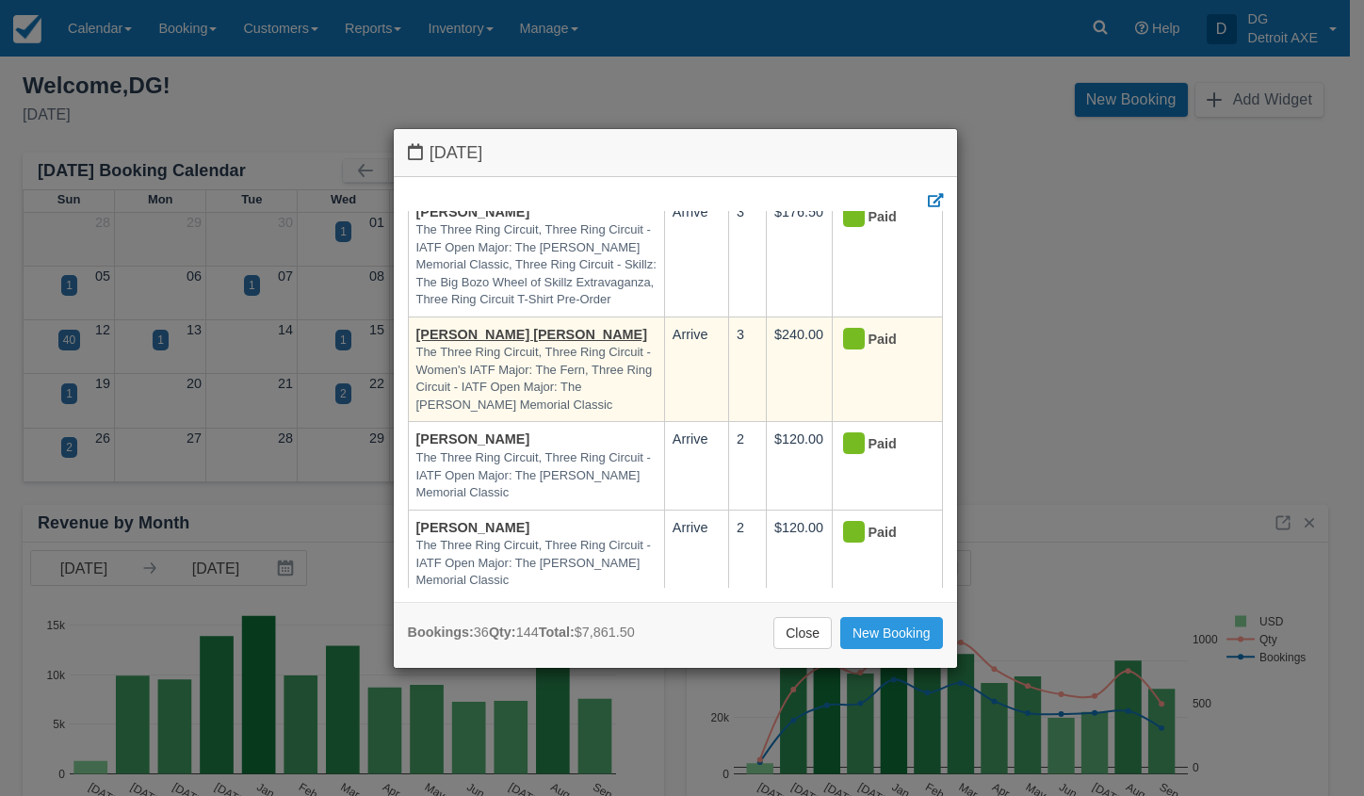
scroll to position [3622, 0]
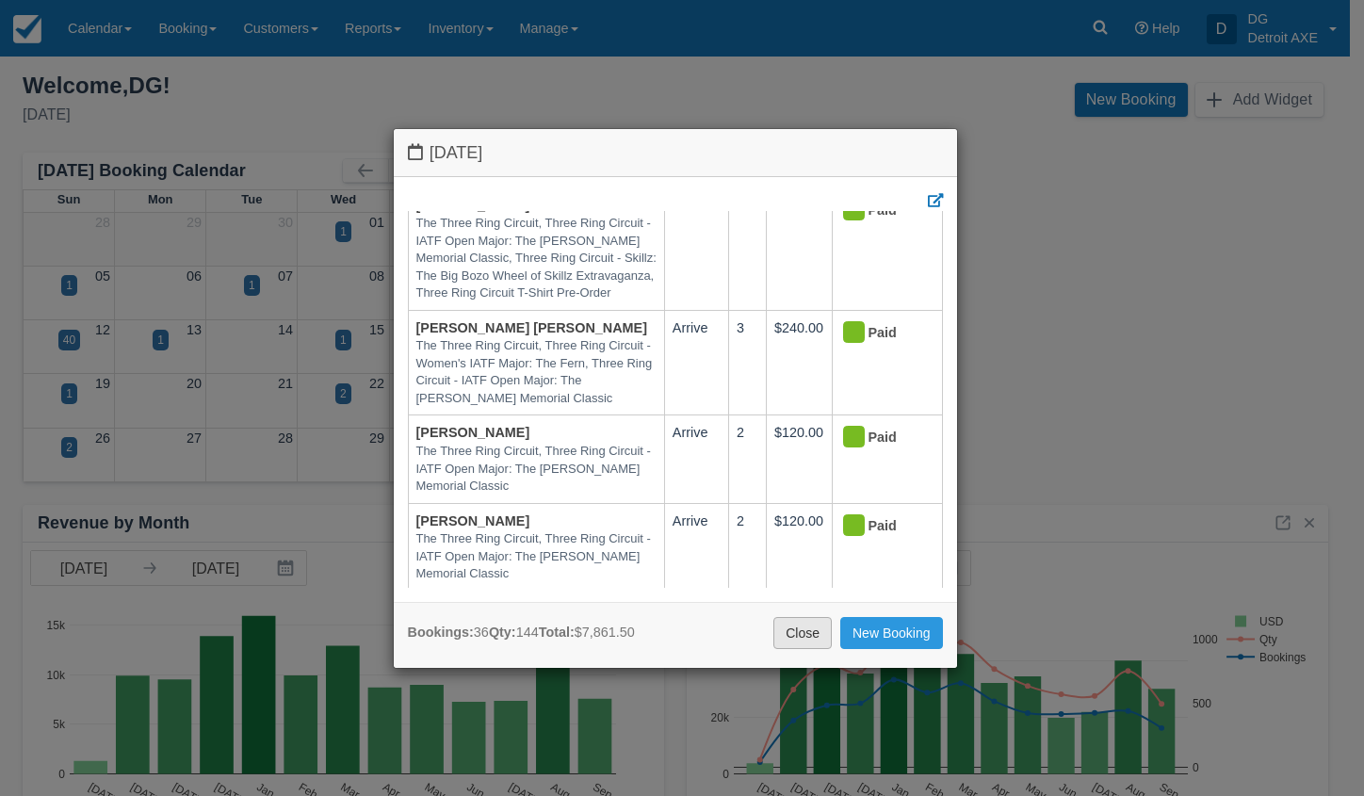
click at [797, 639] on link "Close" at bounding box center [802, 633] width 58 height 32
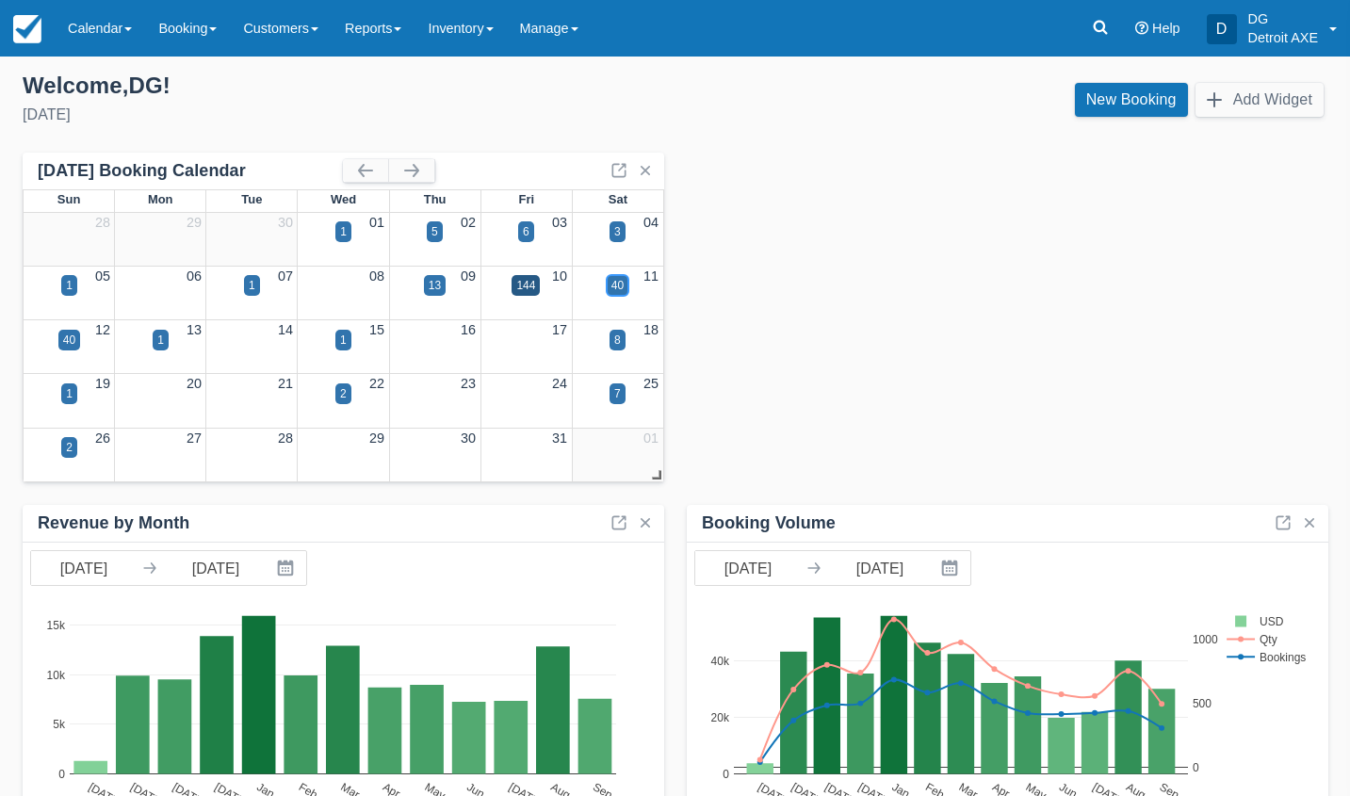
click at [624, 279] on div "40" at bounding box center [617, 285] width 12 height 17
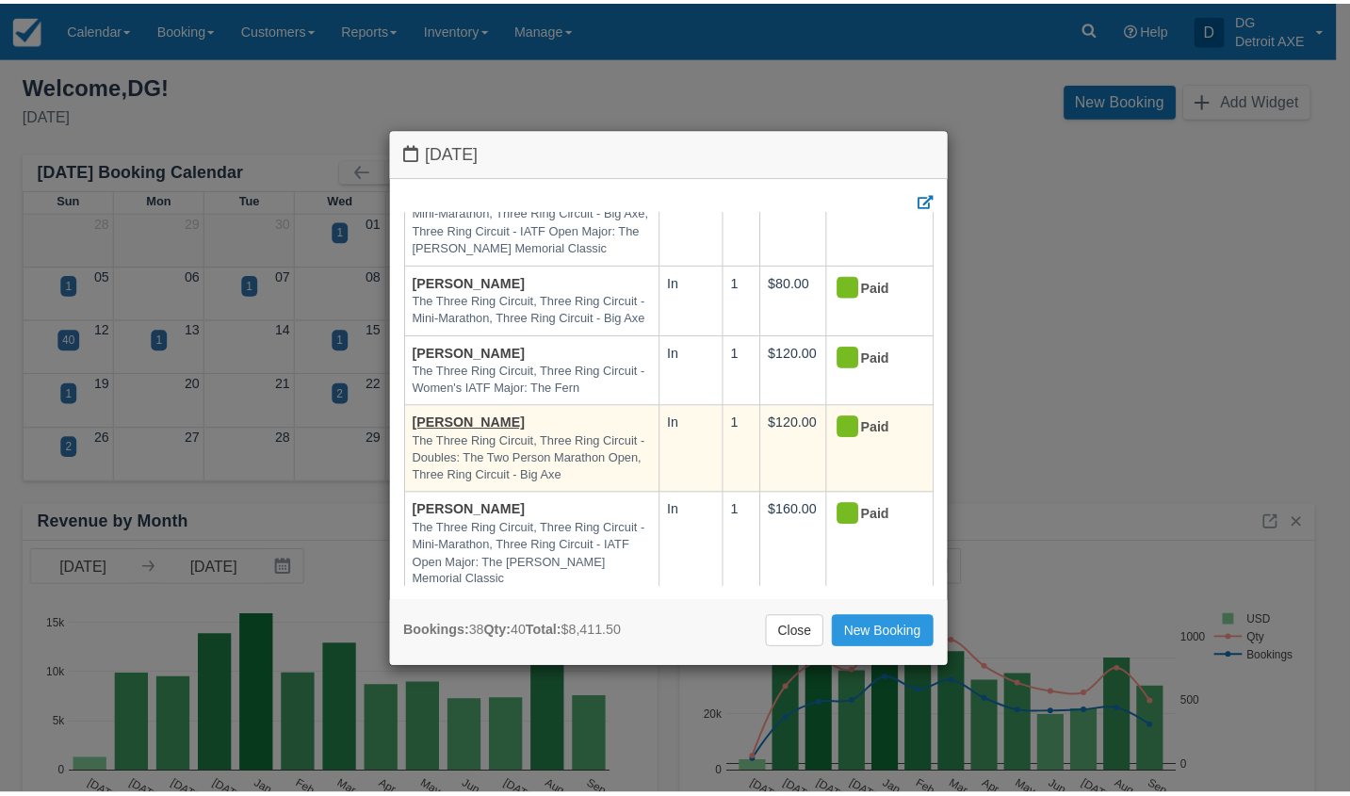
scroll to position [754, 0]
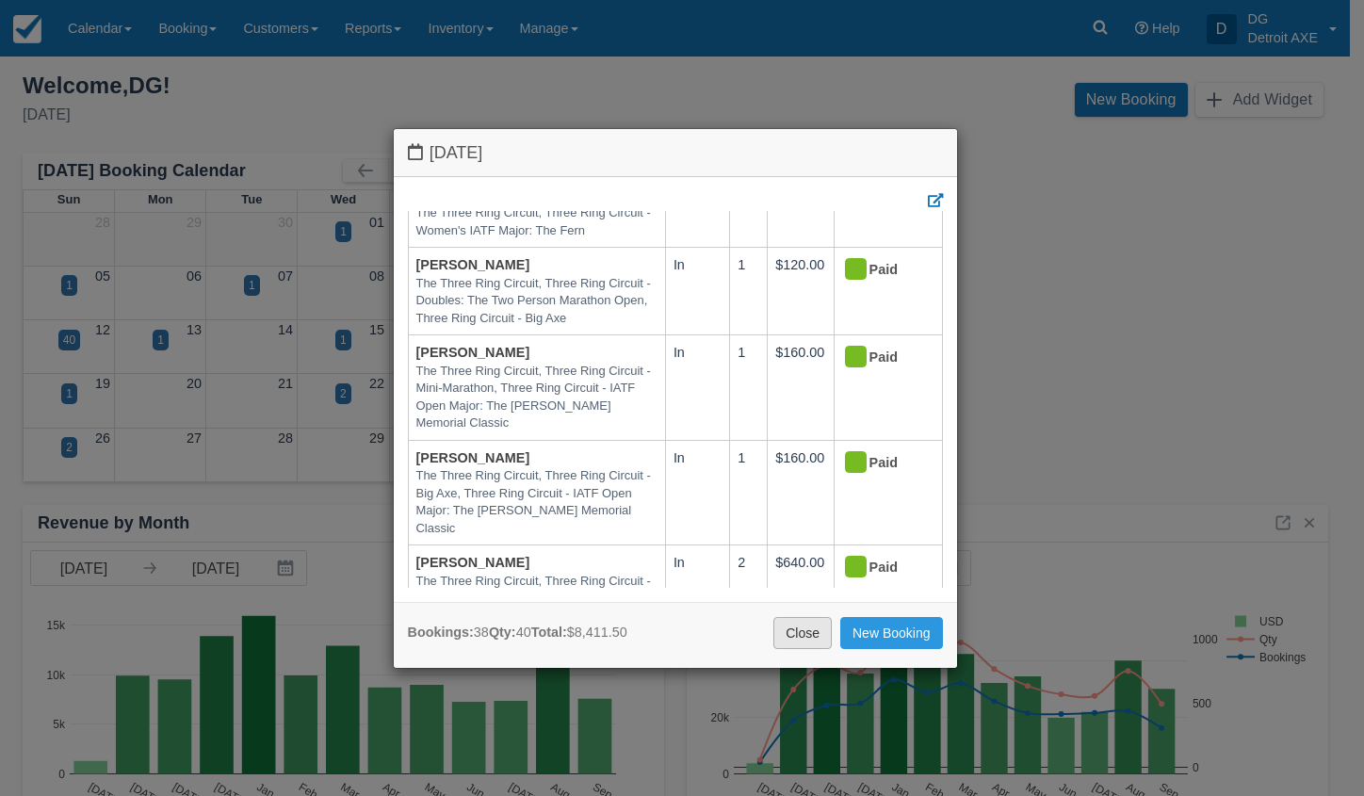
click at [815, 634] on link "Close" at bounding box center [802, 633] width 58 height 32
click at [815, 634] on div "Saturday October 11 2025 Booking Oct 11 Qty Amount Status Jemmi The Three Ring …" at bounding box center [682, 398] width 1364 height 796
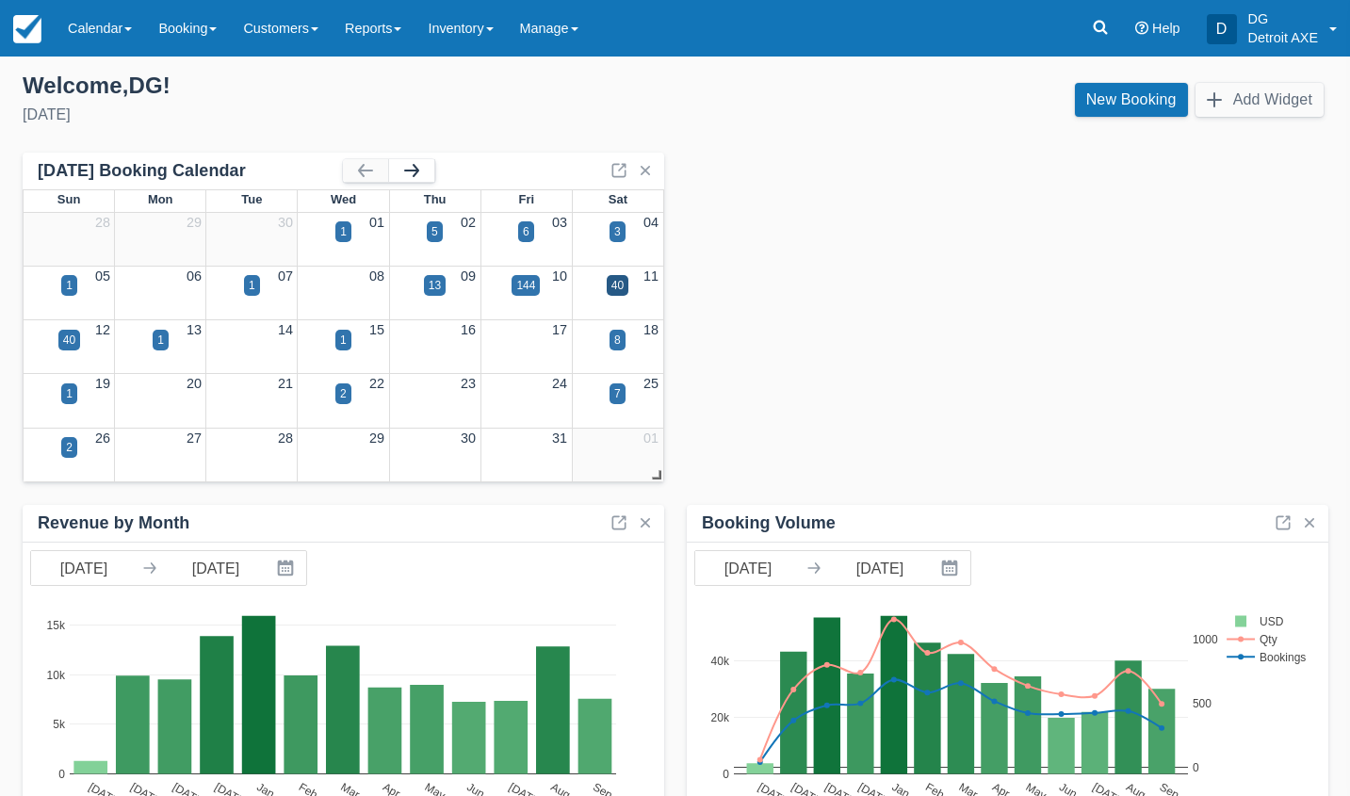
click at [413, 171] on button "button" at bounding box center [411, 170] width 45 height 23
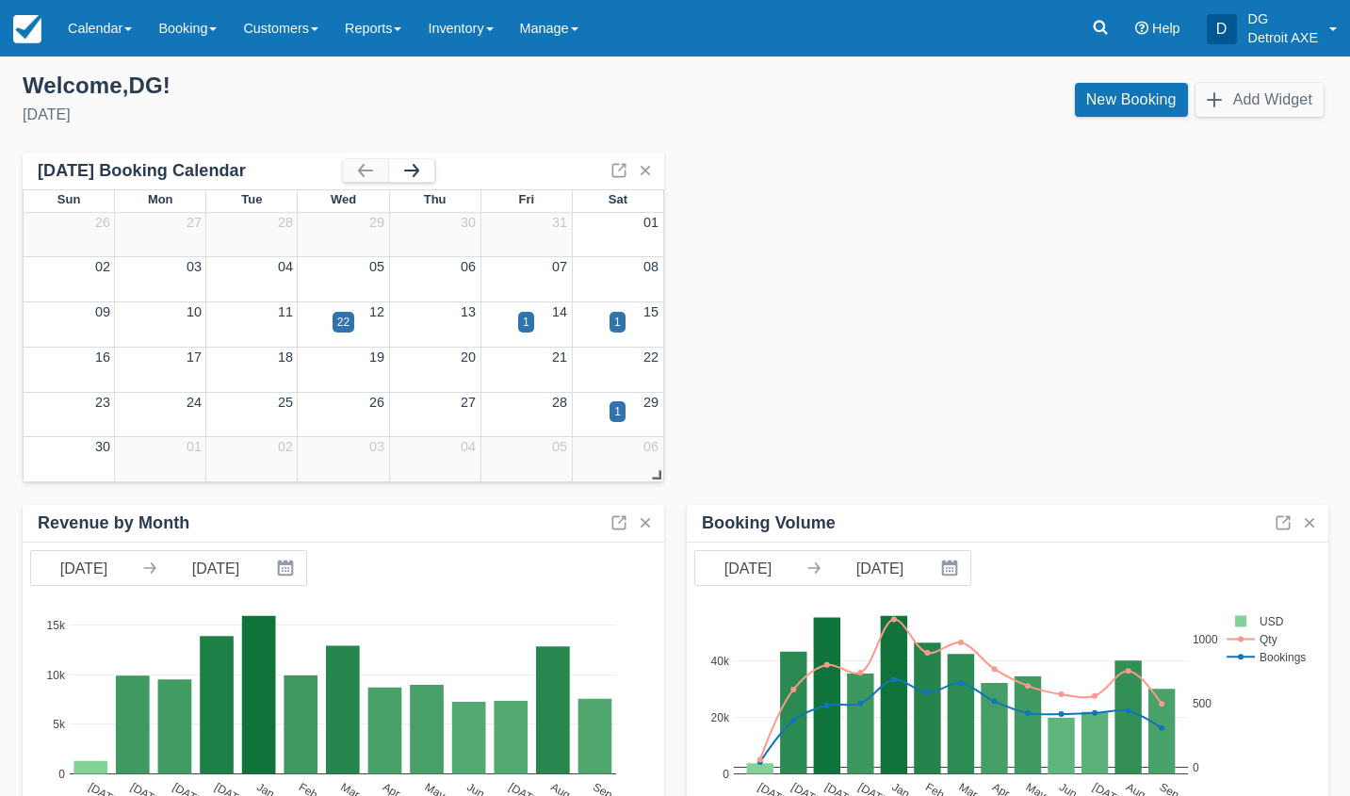
click at [413, 171] on button "button" at bounding box center [411, 170] width 45 height 23
